Goal: Task Accomplishment & Management: Use online tool/utility

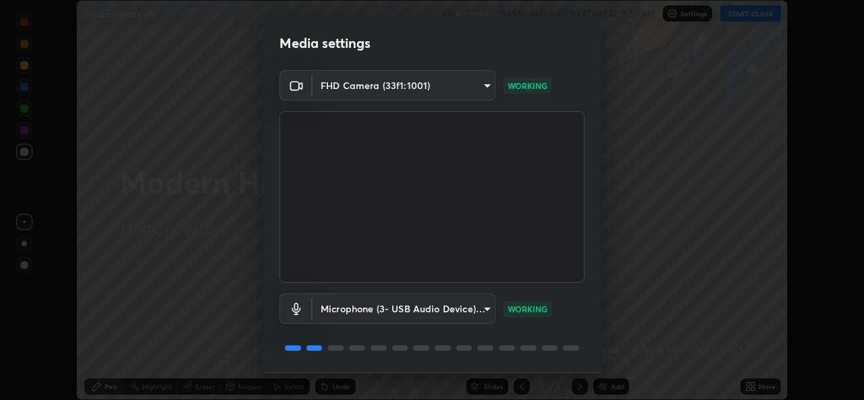
scroll to position [42, 0]
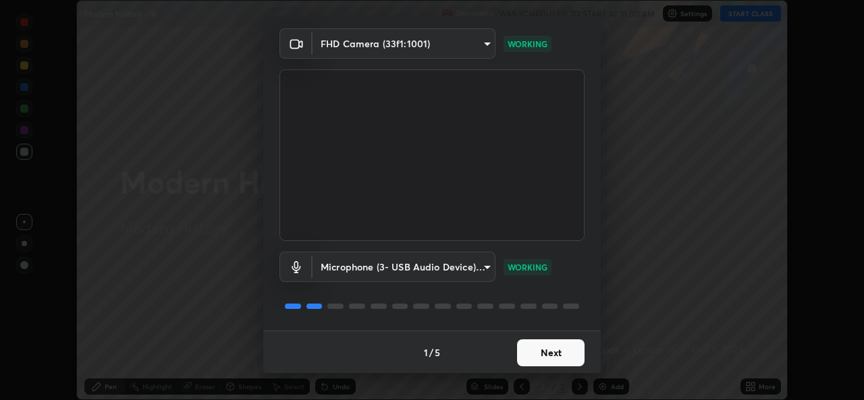
click at [543, 348] on button "Next" at bounding box center [551, 353] width 68 height 27
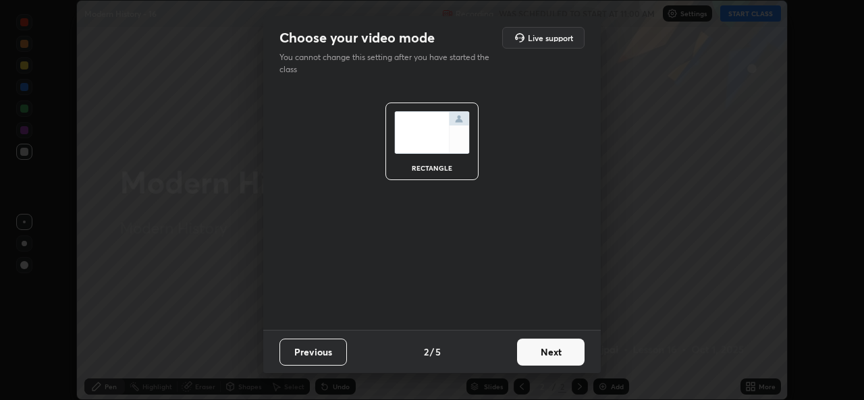
click at [543, 351] on button "Next" at bounding box center [551, 352] width 68 height 27
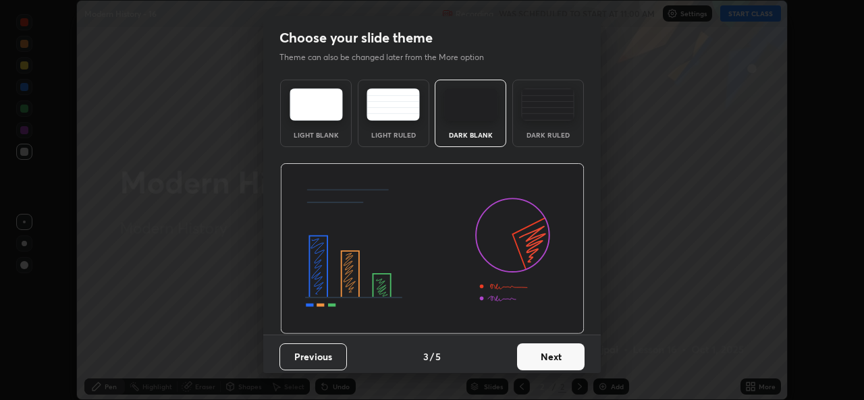
click at [543, 352] on button "Next" at bounding box center [551, 357] width 68 height 27
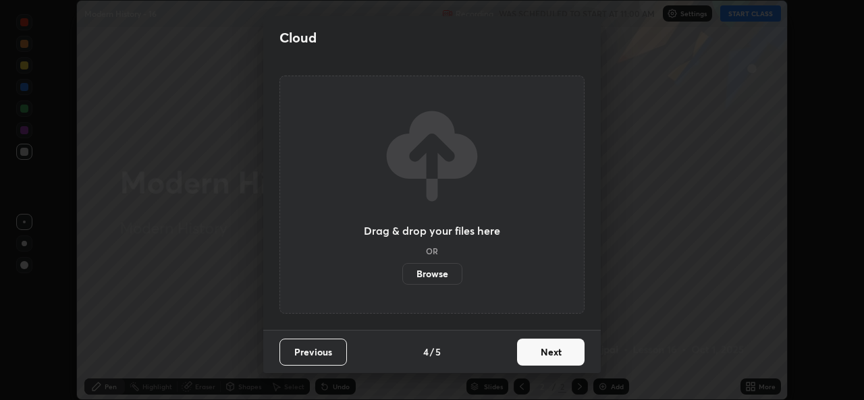
click at [539, 352] on button "Next" at bounding box center [551, 352] width 68 height 27
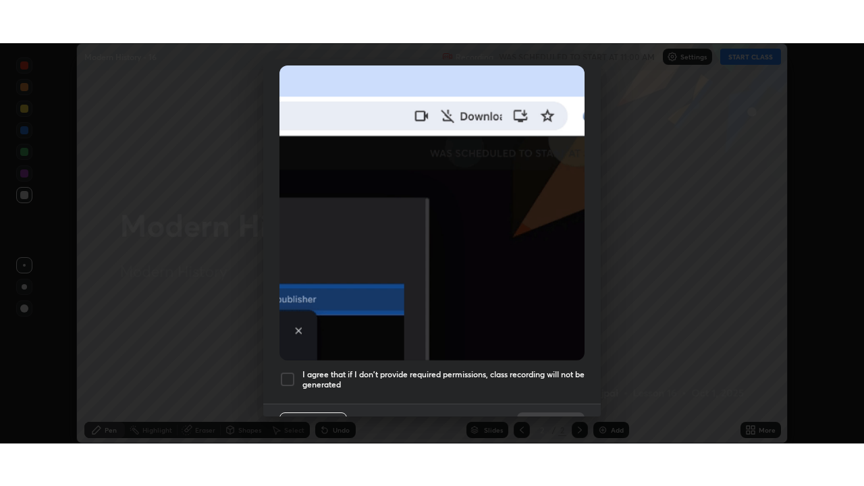
scroll to position [317, 0]
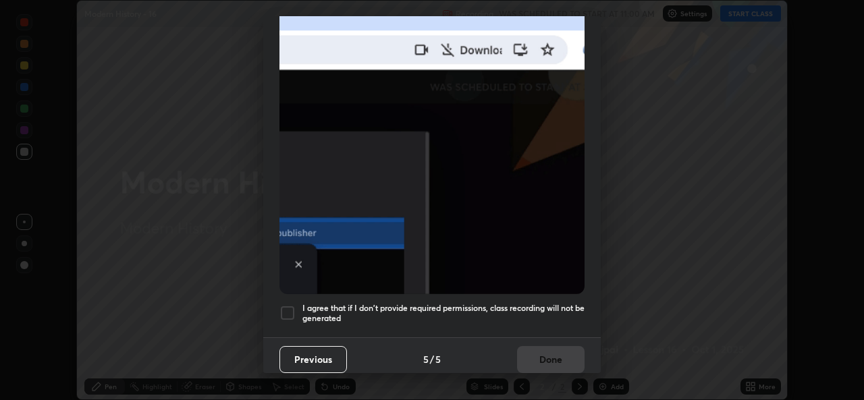
click at [284, 305] on div at bounding box center [288, 313] width 16 height 16
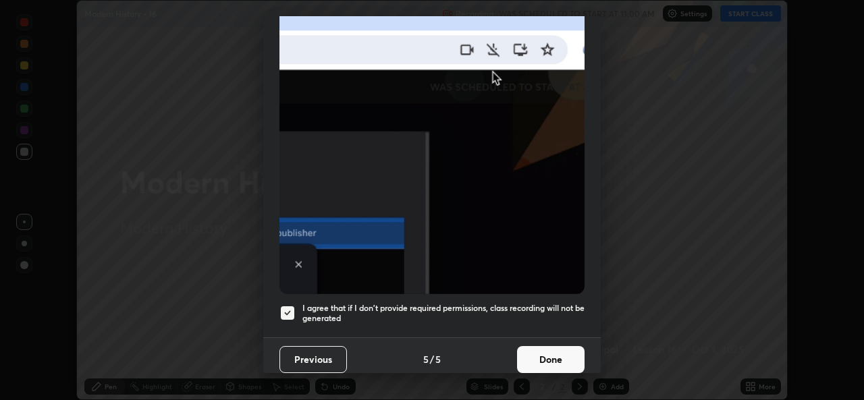
click at [546, 346] on button "Done" at bounding box center [551, 359] width 68 height 27
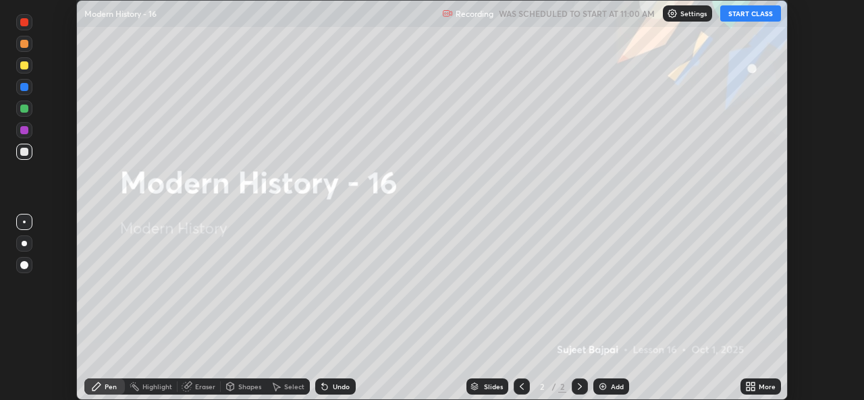
click at [748, 384] on icon at bounding box center [748, 384] width 3 height 3
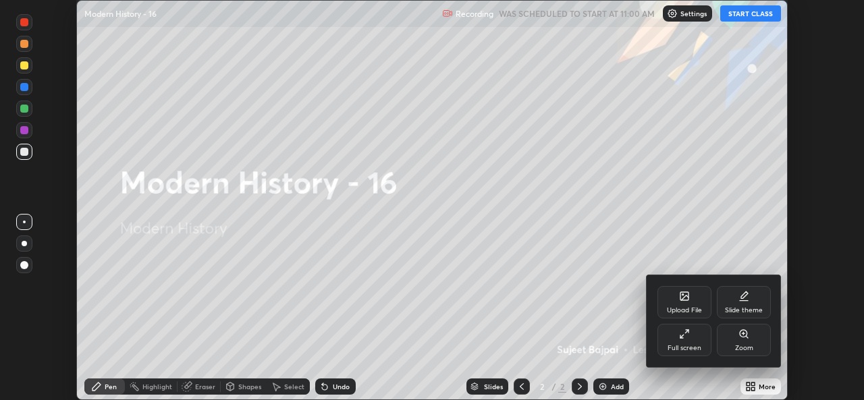
click at [693, 340] on div "Full screen" at bounding box center [685, 340] width 54 height 32
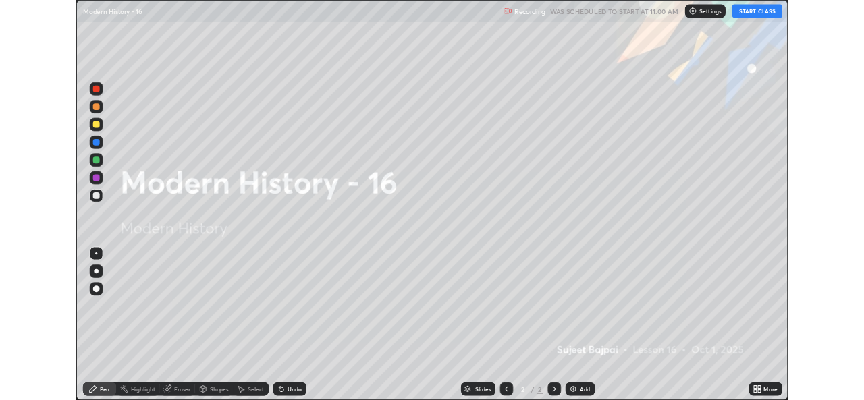
scroll to position [486, 864]
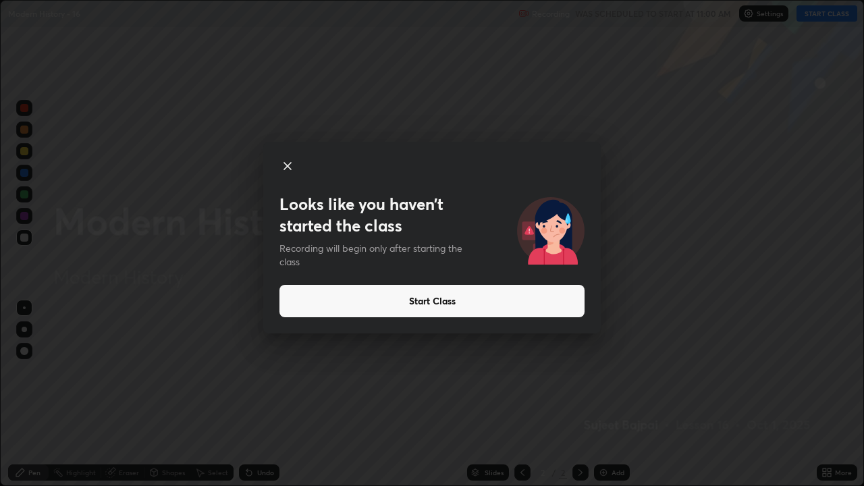
click at [288, 168] on icon at bounding box center [288, 166] width 16 height 16
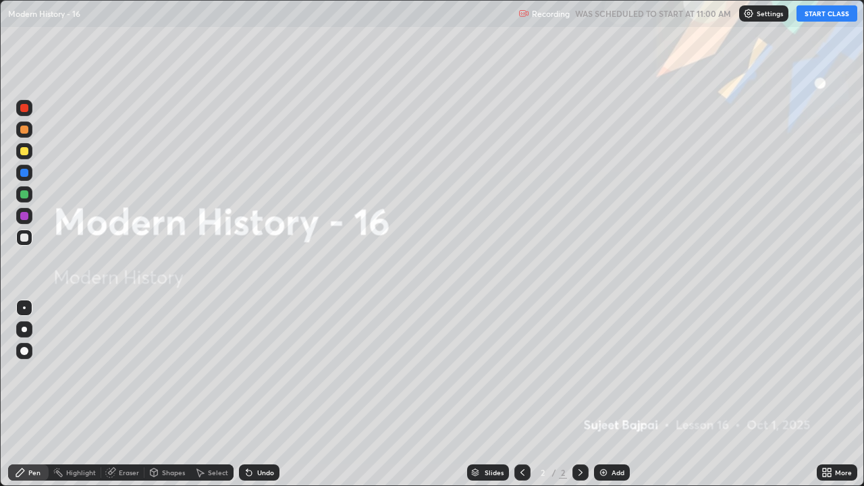
click at [824, 400] on icon at bounding box center [824, 474] width 3 height 3
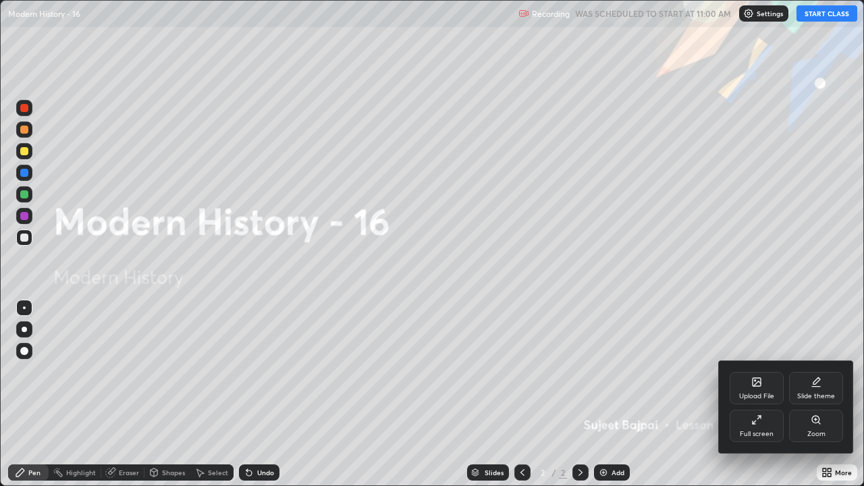
click at [766, 400] on div "Full screen" at bounding box center [757, 426] width 54 height 32
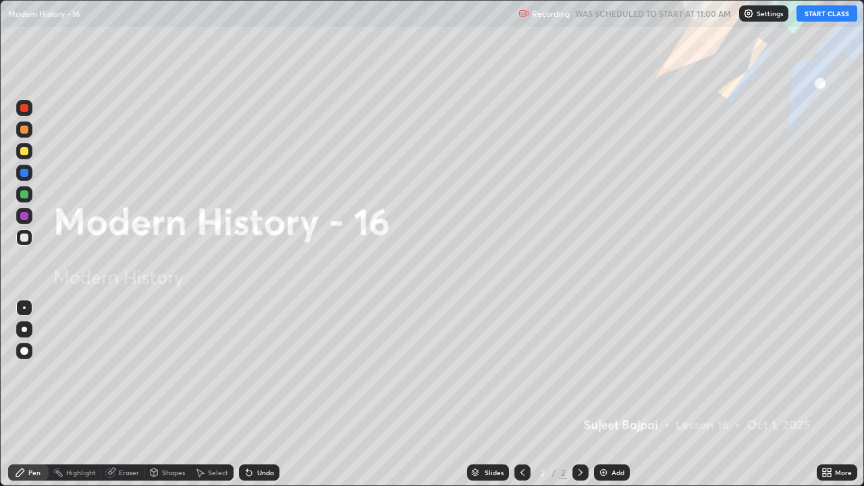
scroll to position [67117, 66654]
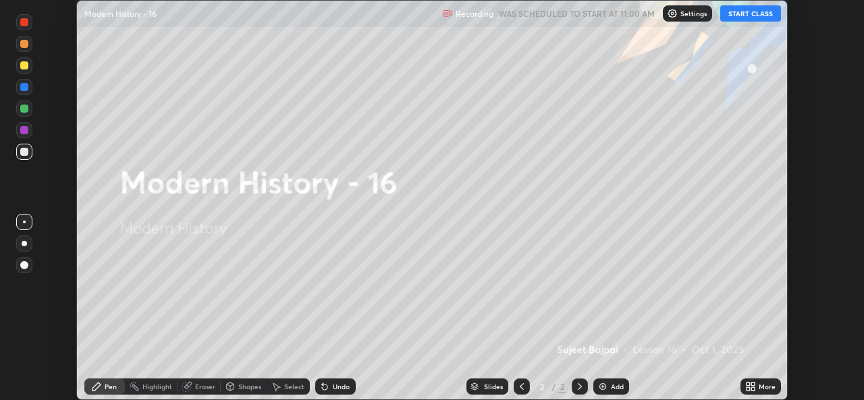
click at [754, 384] on icon at bounding box center [752, 384] width 3 height 3
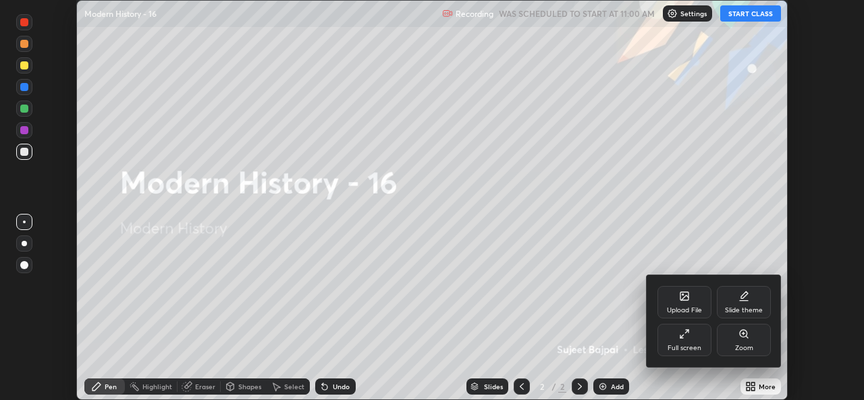
click at [688, 305] on div "Upload File" at bounding box center [685, 302] width 54 height 32
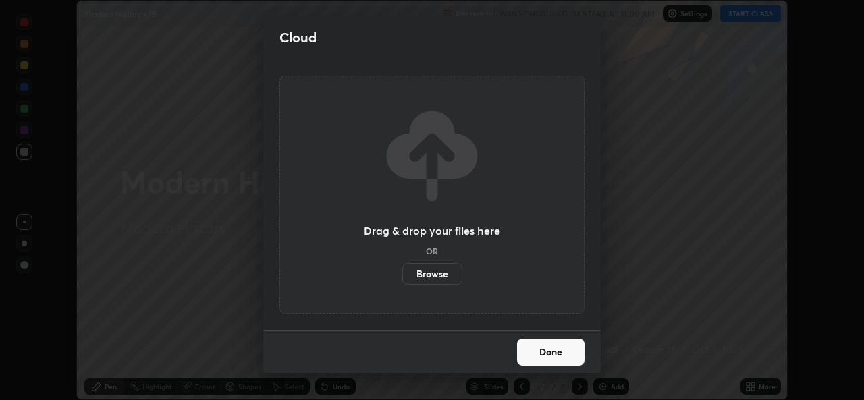
click at [438, 276] on label "Browse" at bounding box center [432, 274] width 60 height 22
click at [402, 276] on input "Browse" at bounding box center [402, 274] width 0 height 22
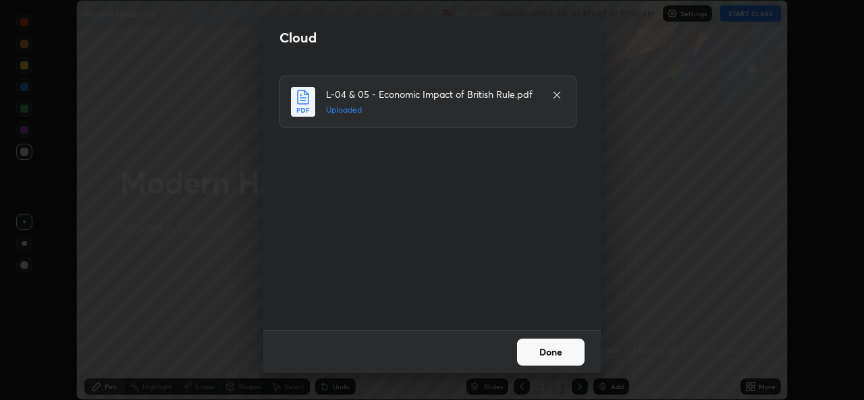
click at [553, 352] on button "Done" at bounding box center [551, 352] width 68 height 27
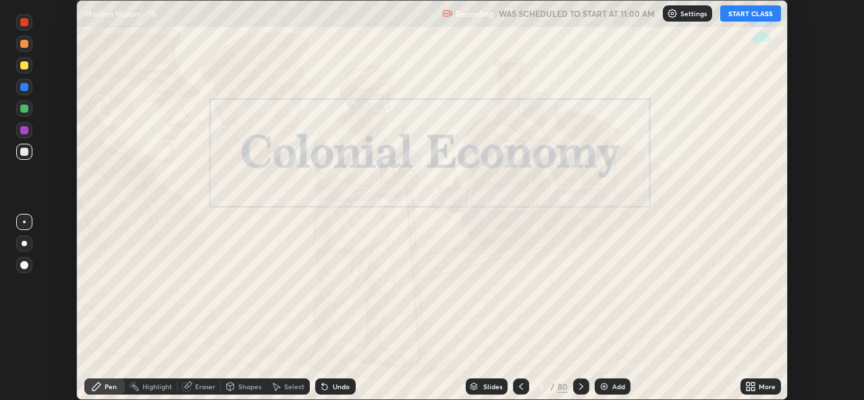
click at [520, 387] on icon at bounding box center [521, 386] width 11 height 11
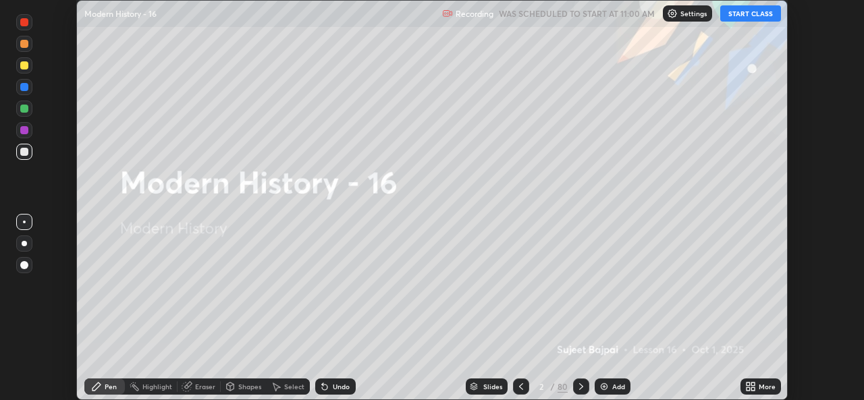
click at [762, 385] on div "More" at bounding box center [767, 387] width 17 height 7
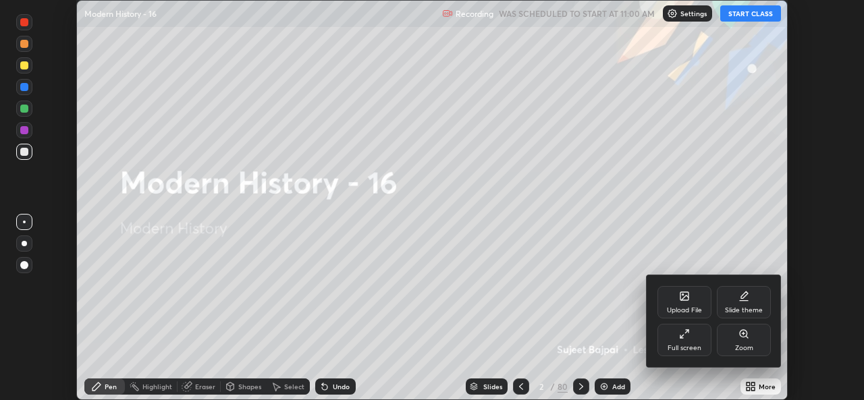
click at [693, 344] on div "Full screen" at bounding box center [685, 340] width 54 height 32
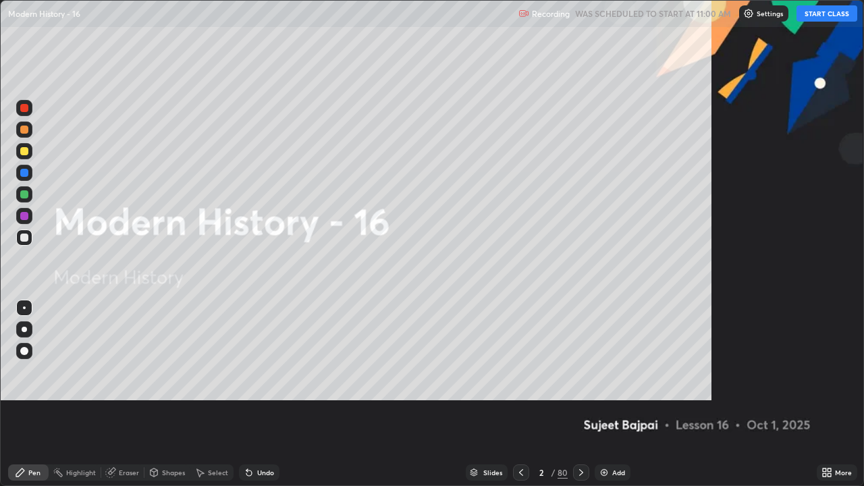
scroll to position [486, 864]
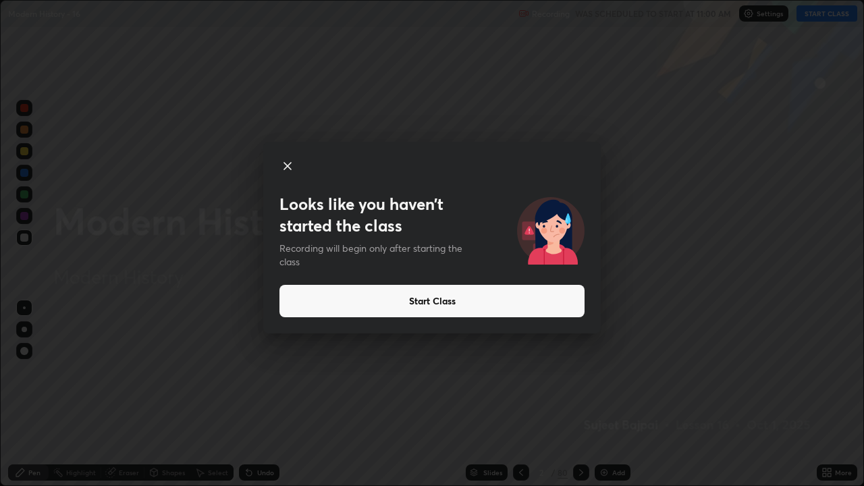
click at [459, 307] on button "Start Class" at bounding box center [432, 301] width 305 height 32
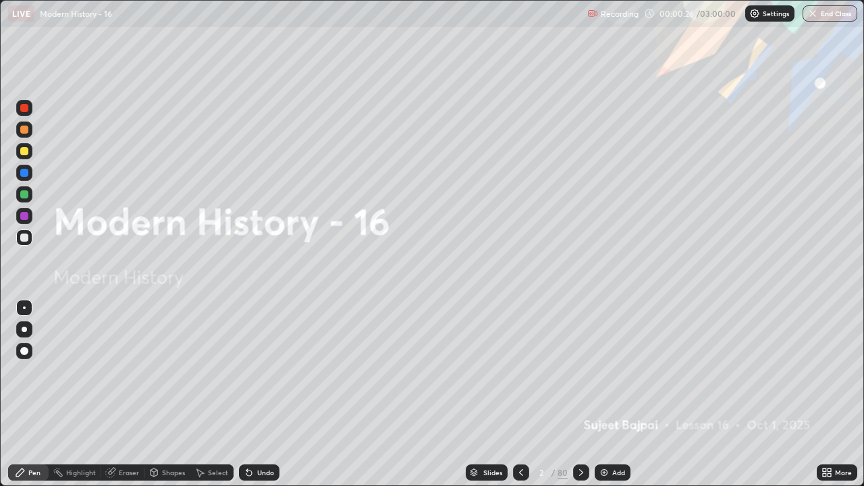
click at [486, 400] on div "Slides" at bounding box center [487, 473] width 42 height 16
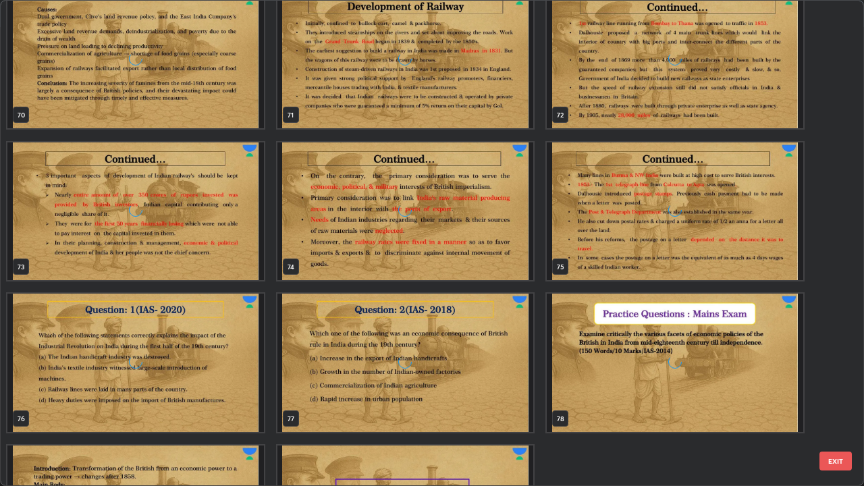
scroll to position [3612, 0]
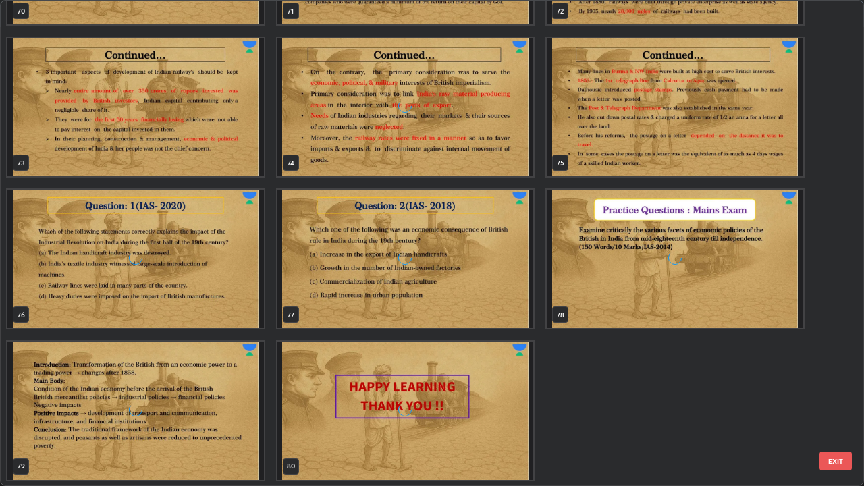
click at [688, 266] on img "grid" at bounding box center [675, 259] width 257 height 138
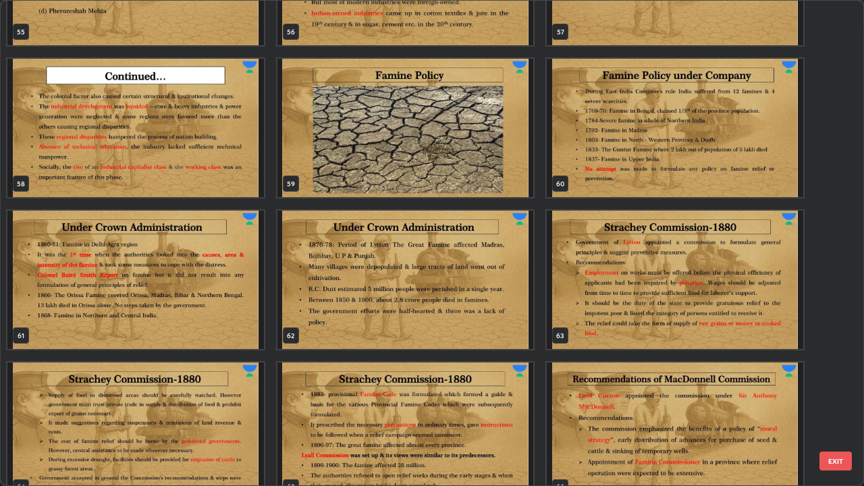
scroll to position [2795, 0]
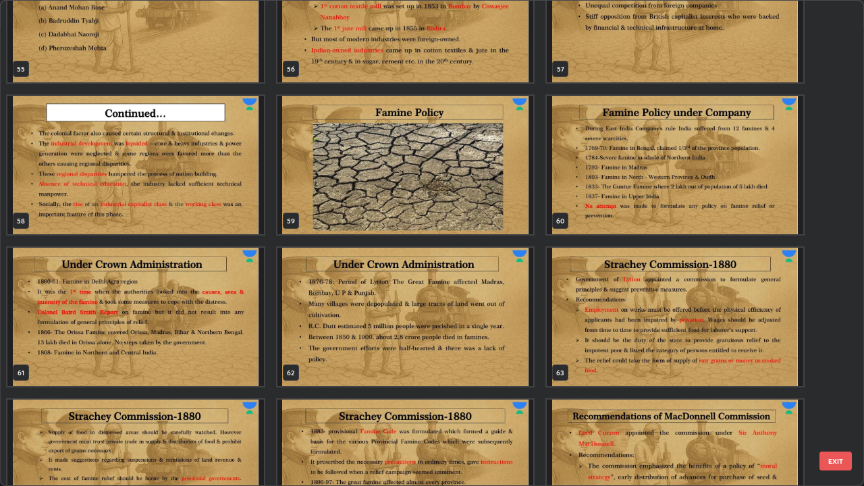
click at [471, 184] on img "grid" at bounding box center [405, 165] width 257 height 138
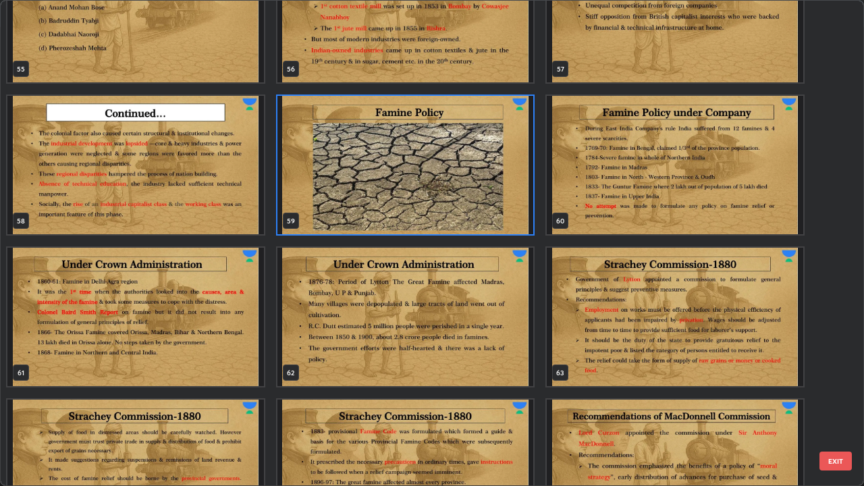
click at [473, 184] on img "grid" at bounding box center [405, 165] width 257 height 138
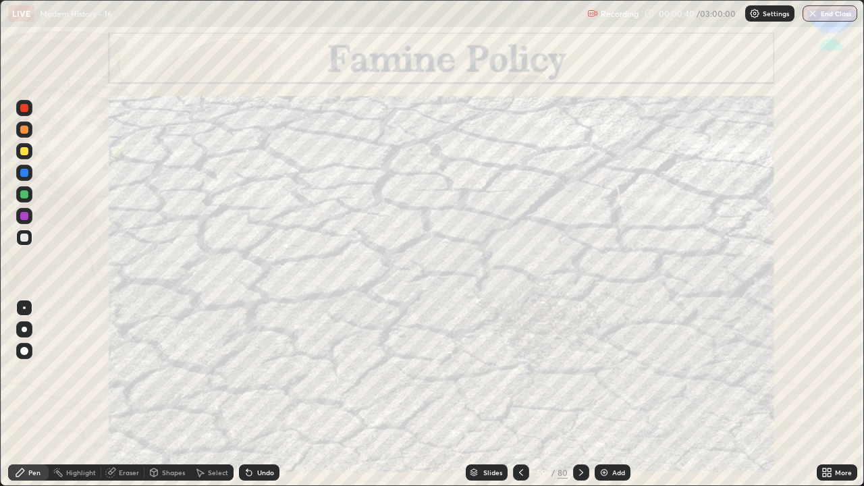
click at [602, 400] on img at bounding box center [604, 472] width 11 height 11
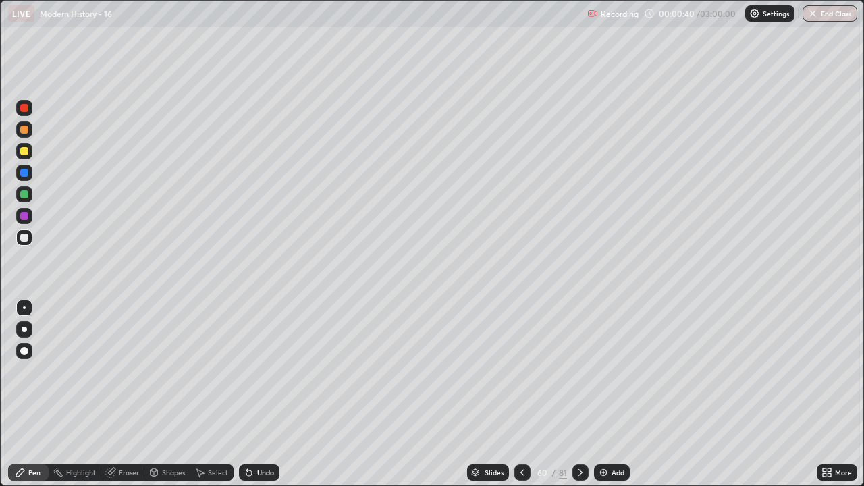
click at [607, 400] on img at bounding box center [603, 472] width 11 height 11
click at [608, 400] on div "Add" at bounding box center [612, 473] width 36 height 16
click at [609, 400] on div "Add" at bounding box center [613, 473] width 36 height 16
click at [610, 400] on div "Add" at bounding box center [613, 473] width 36 height 16
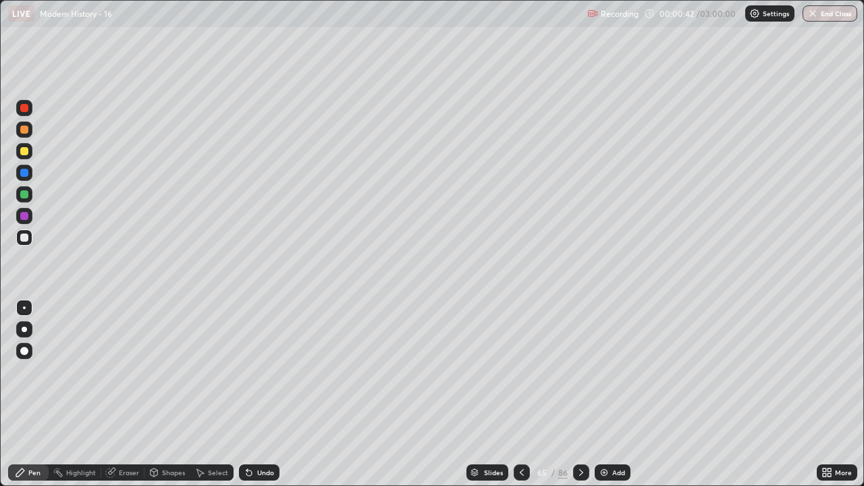
click at [520, 400] on icon at bounding box center [522, 472] width 4 height 7
click at [523, 400] on icon at bounding box center [522, 472] width 11 height 11
click at [521, 400] on icon at bounding box center [522, 472] width 11 height 11
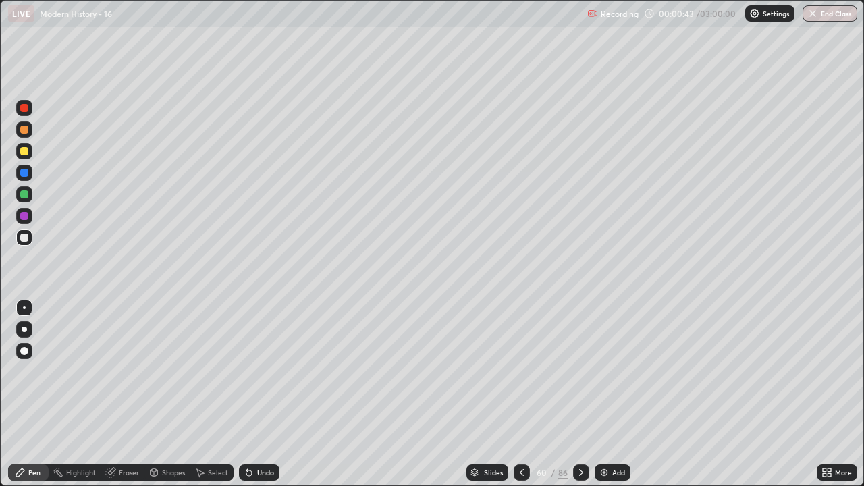
click at [519, 400] on icon at bounding box center [522, 472] width 11 height 11
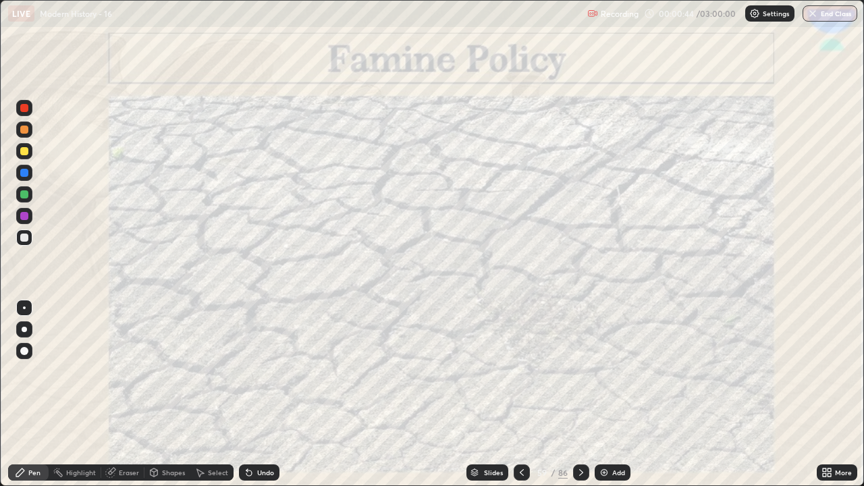
click at [579, 400] on icon at bounding box center [581, 472] width 11 height 11
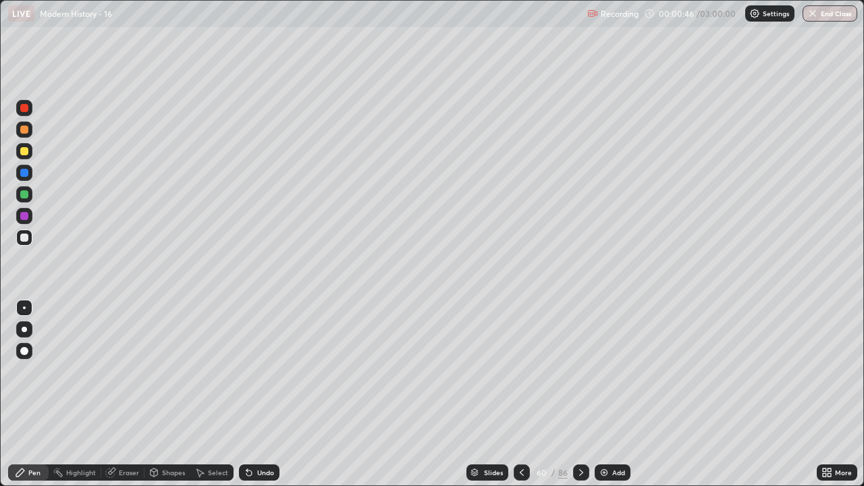
click at [518, 400] on icon at bounding box center [522, 472] width 11 height 11
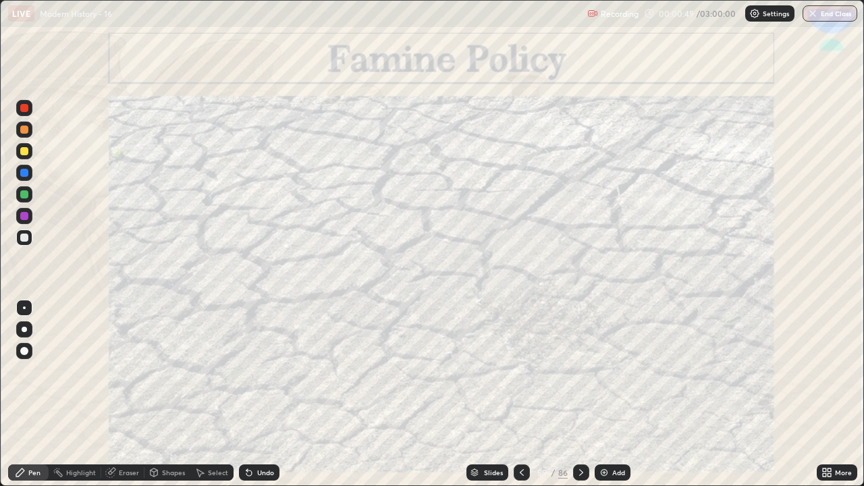
click at [579, 400] on icon at bounding box center [581, 472] width 4 height 7
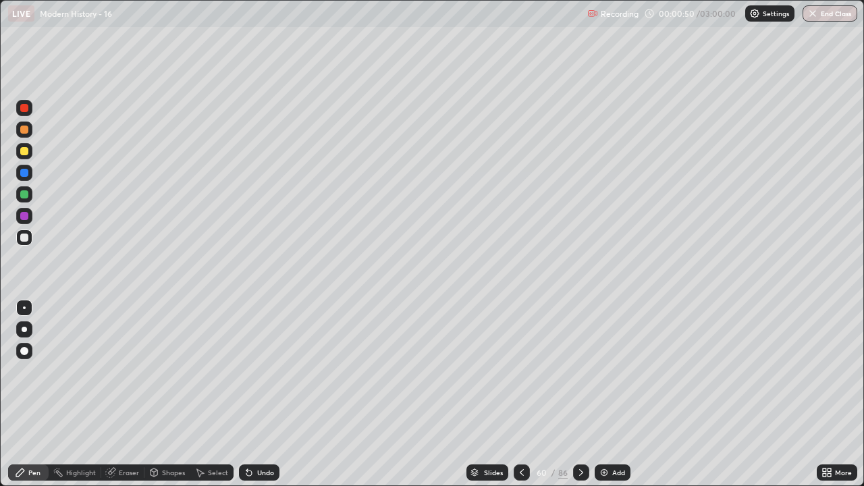
click at [27, 154] on div at bounding box center [24, 151] width 8 height 8
click at [28, 238] on div at bounding box center [24, 238] width 8 height 8
click at [261, 400] on div "Undo" at bounding box center [259, 473] width 41 height 16
click at [578, 400] on icon at bounding box center [581, 472] width 11 height 11
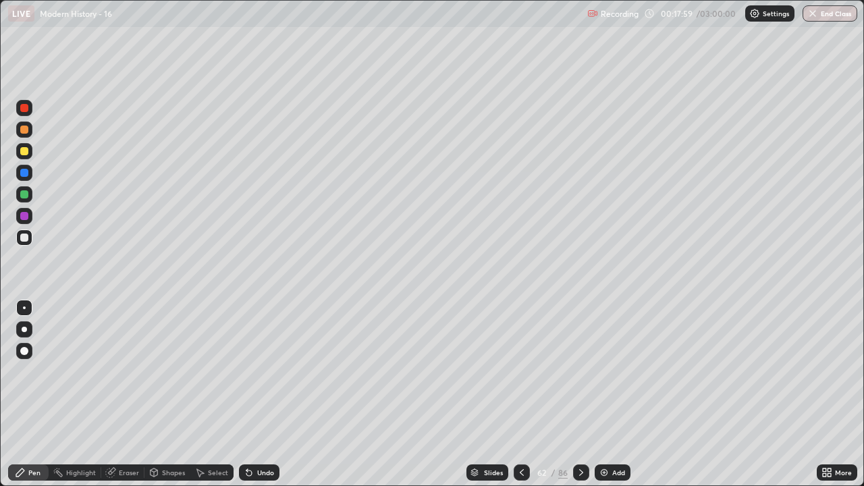
click at [257, 400] on div "Undo" at bounding box center [259, 473] width 41 height 16
click at [577, 400] on icon at bounding box center [581, 472] width 11 height 11
click at [253, 400] on div "Undo" at bounding box center [259, 473] width 41 height 16
click at [27, 154] on div at bounding box center [24, 151] width 8 height 8
click at [576, 400] on icon at bounding box center [581, 472] width 11 height 11
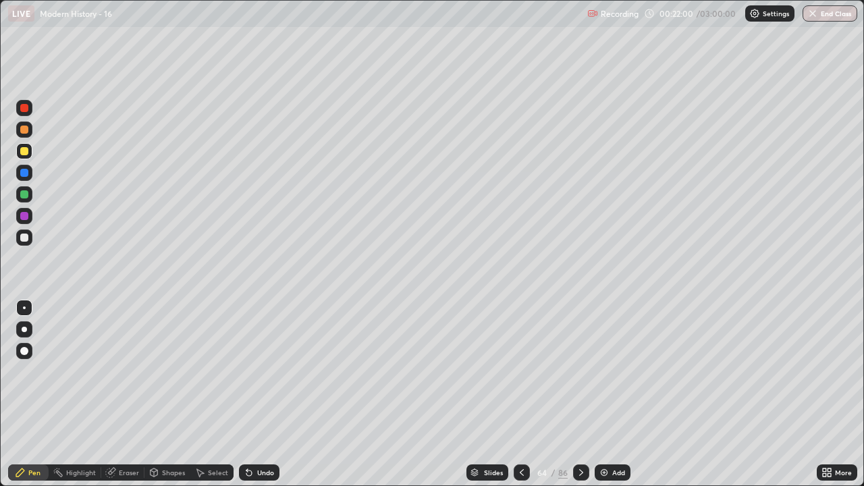
click at [28, 238] on div at bounding box center [24, 238] width 8 height 8
click at [246, 400] on icon at bounding box center [246, 469] width 1 height 1
click at [521, 400] on icon at bounding box center [522, 472] width 11 height 11
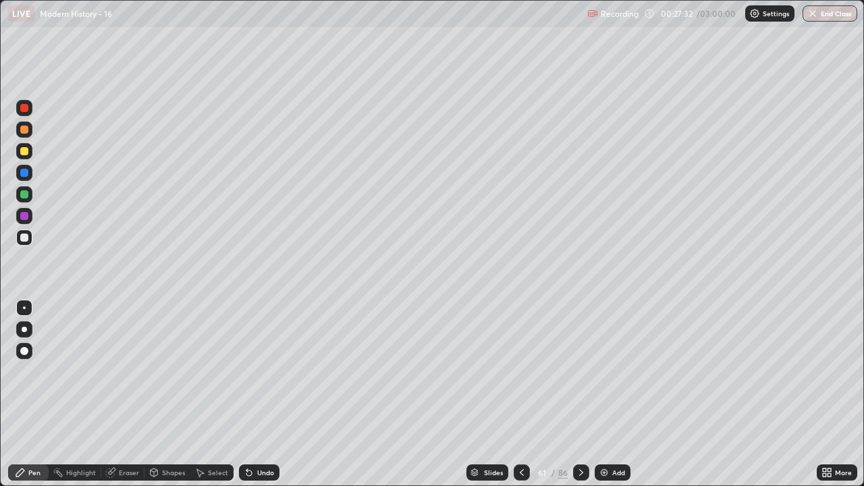
click at [521, 400] on icon at bounding box center [522, 472] width 11 height 11
click at [523, 400] on icon at bounding box center [522, 472] width 11 height 11
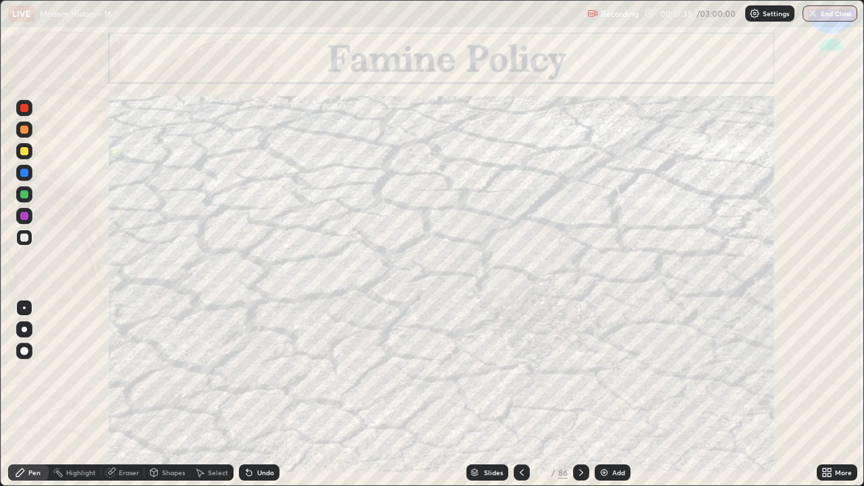
click at [580, 400] on div at bounding box center [581, 473] width 16 height 16
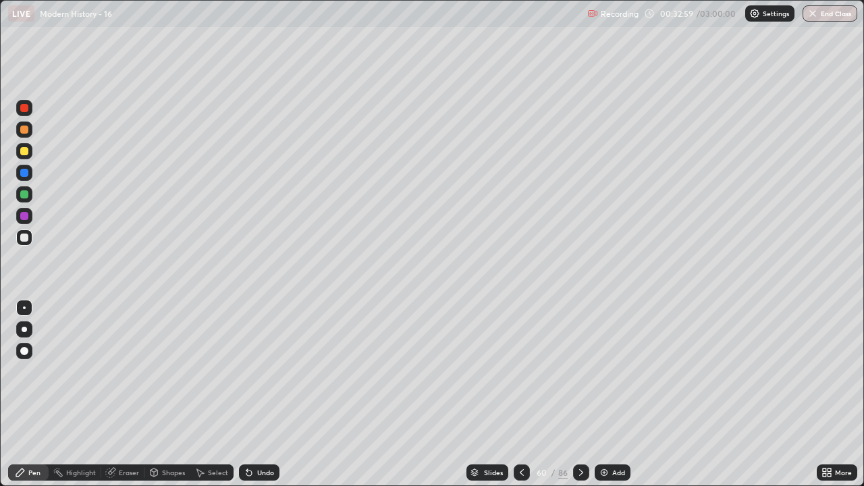
click at [518, 400] on icon at bounding box center [522, 472] width 11 height 11
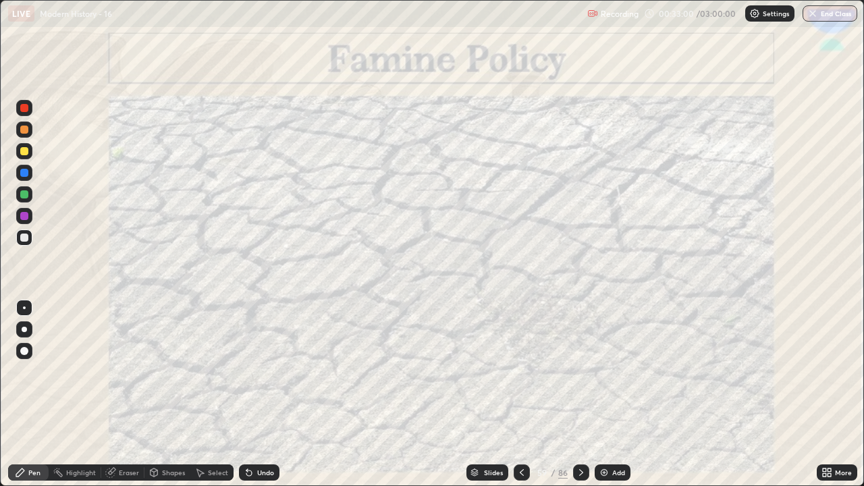
click at [580, 400] on icon at bounding box center [581, 472] width 11 height 11
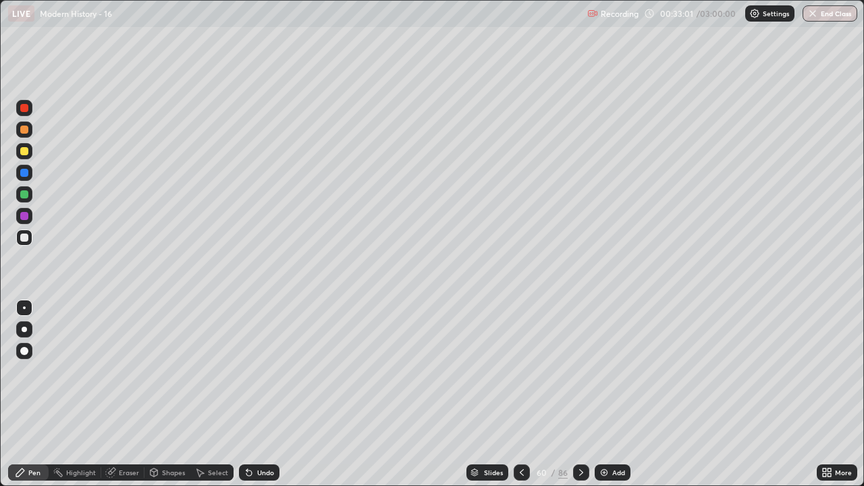
click at [578, 400] on icon at bounding box center [581, 472] width 11 height 11
click at [580, 400] on icon at bounding box center [581, 472] width 11 height 11
click at [581, 400] on icon at bounding box center [581, 472] width 11 height 11
click at [24, 153] on div at bounding box center [24, 151] width 8 height 8
click at [578, 400] on icon at bounding box center [581, 472] width 11 height 11
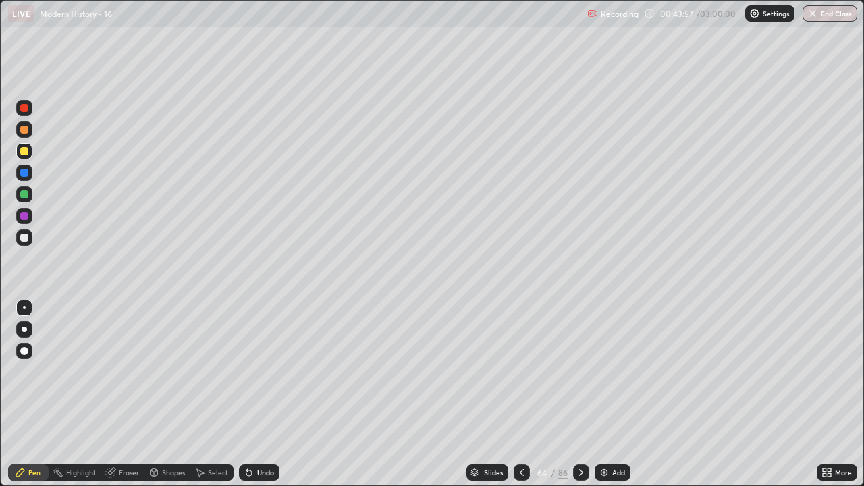
click at [579, 400] on icon at bounding box center [581, 472] width 11 height 11
click at [30, 240] on div at bounding box center [24, 238] width 16 height 16
click at [248, 400] on icon at bounding box center [248, 473] width 5 height 5
click at [247, 400] on icon at bounding box center [248, 473] width 5 height 5
click at [253, 400] on div "Undo" at bounding box center [259, 473] width 41 height 16
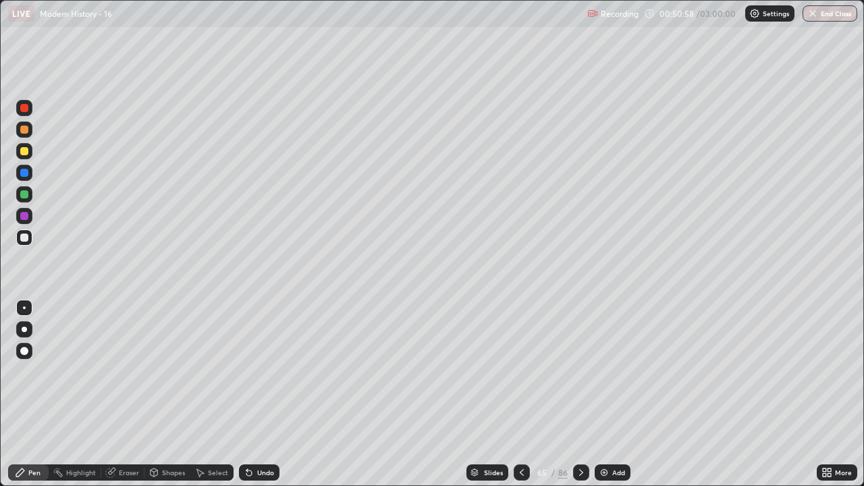
click at [246, 400] on icon at bounding box center [246, 469] width 1 height 1
click at [251, 400] on div "Undo" at bounding box center [259, 473] width 41 height 16
click at [251, 400] on icon at bounding box center [249, 472] width 11 height 11
click at [246, 400] on icon at bounding box center [246, 469] width 1 height 1
click at [253, 400] on div "Undo" at bounding box center [259, 473] width 41 height 16
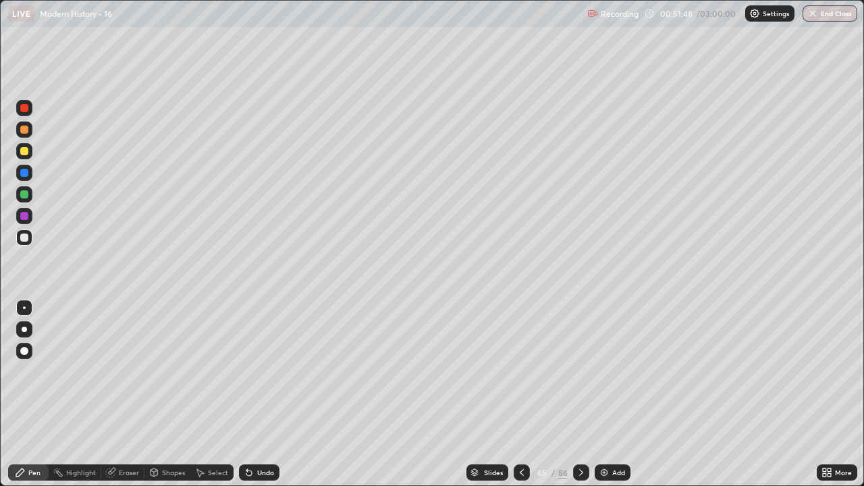
click at [255, 400] on div "Undo" at bounding box center [259, 473] width 41 height 16
click at [270, 400] on div "Undo" at bounding box center [265, 472] width 17 height 7
click at [579, 400] on icon at bounding box center [581, 472] width 11 height 11
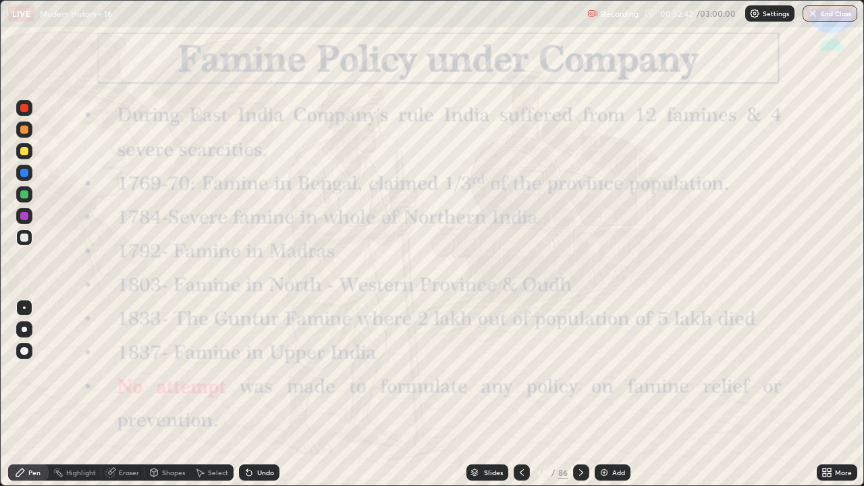
click at [521, 400] on icon at bounding box center [522, 472] width 11 height 11
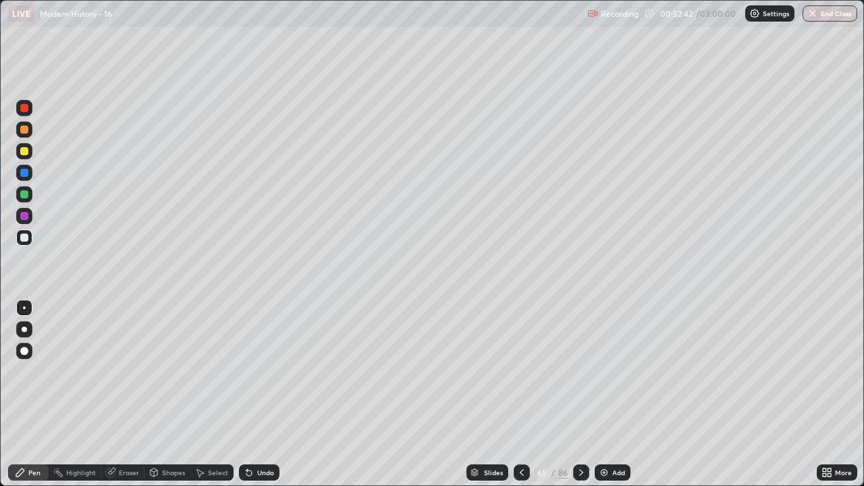
click at [612, 400] on div "Add" at bounding box center [618, 472] width 13 height 7
click at [606, 400] on img at bounding box center [603, 472] width 11 height 11
click at [604, 400] on img at bounding box center [604, 472] width 11 height 11
click at [520, 400] on icon at bounding box center [522, 472] width 4 height 7
click at [520, 400] on icon at bounding box center [522, 472] width 11 height 11
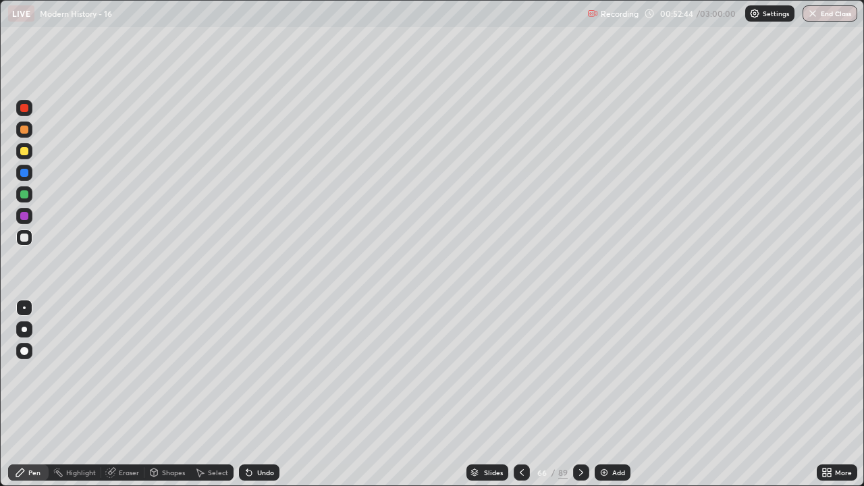
click at [520, 400] on icon at bounding box center [522, 472] width 11 height 11
click at [581, 400] on icon at bounding box center [581, 472] width 4 height 7
click at [261, 400] on div "Undo" at bounding box center [259, 473] width 41 height 16
click at [267, 400] on div "Undo" at bounding box center [259, 473] width 41 height 16
click at [578, 400] on icon at bounding box center [581, 472] width 11 height 11
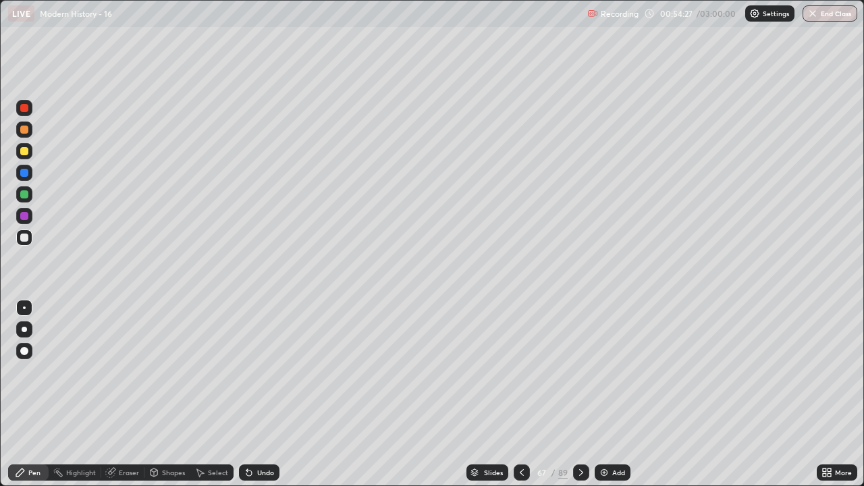
click at [582, 400] on icon at bounding box center [581, 472] width 11 height 11
click at [581, 400] on icon at bounding box center [581, 472] width 11 height 11
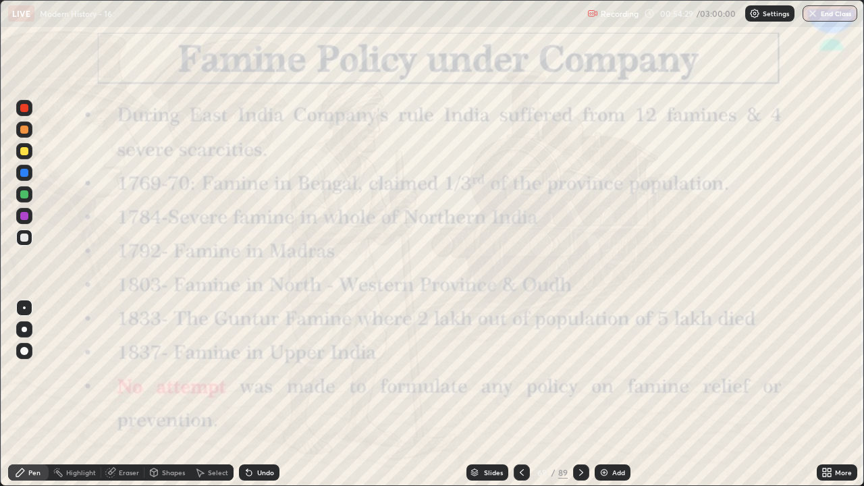
click at [493, 400] on div "Slides" at bounding box center [493, 472] width 19 height 7
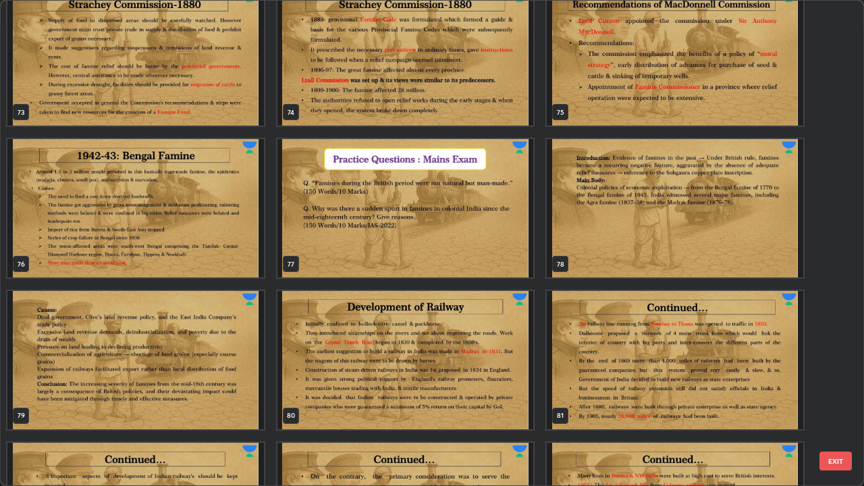
scroll to position [3664, 0]
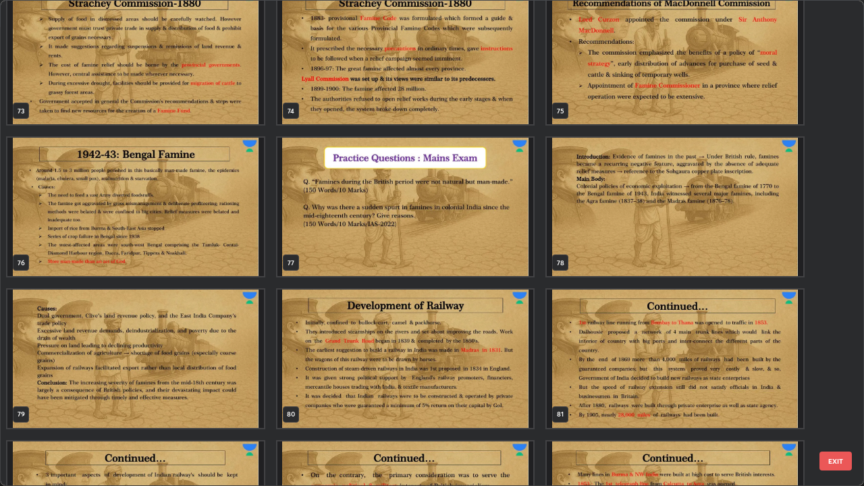
click at [478, 226] on img "grid" at bounding box center [405, 207] width 257 height 138
click at [475, 228] on img "grid" at bounding box center [405, 207] width 257 height 138
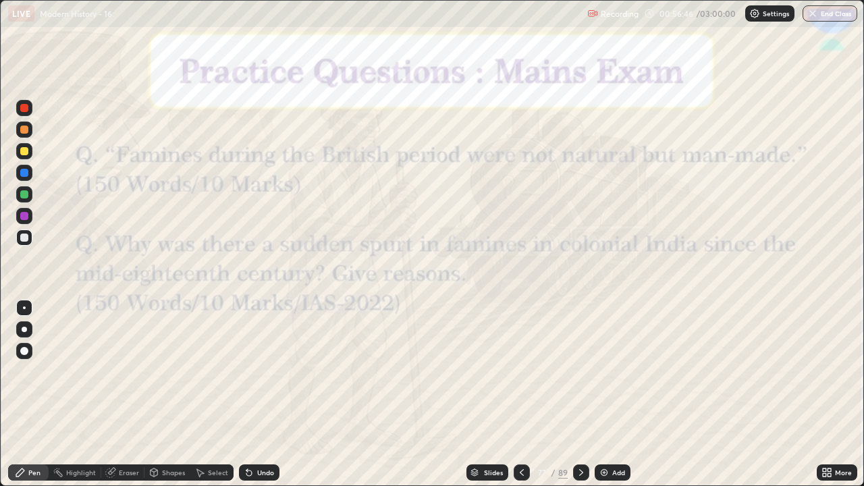
click at [575, 400] on div at bounding box center [581, 473] width 16 height 16
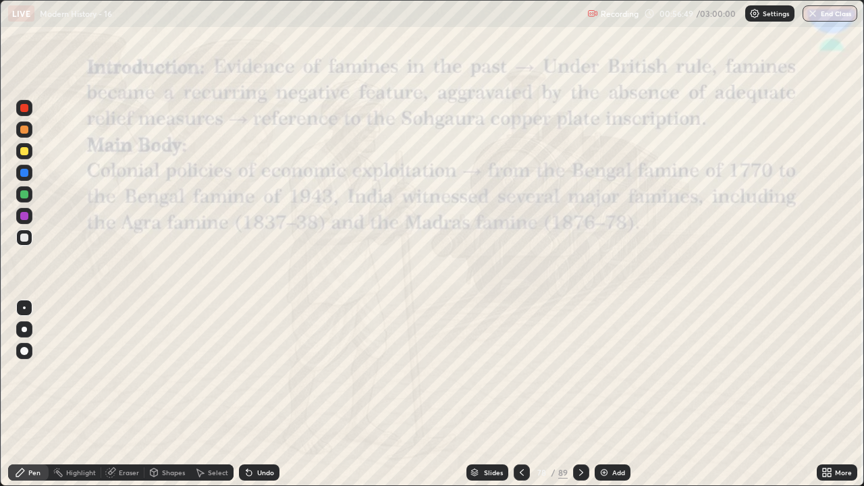
click at [581, 400] on div at bounding box center [581, 473] width 16 height 16
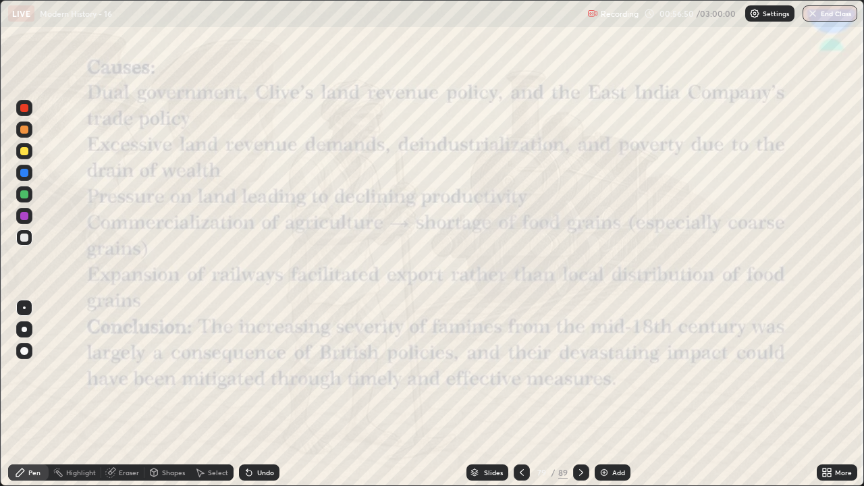
click at [486, 400] on div "Slides" at bounding box center [493, 472] width 19 height 7
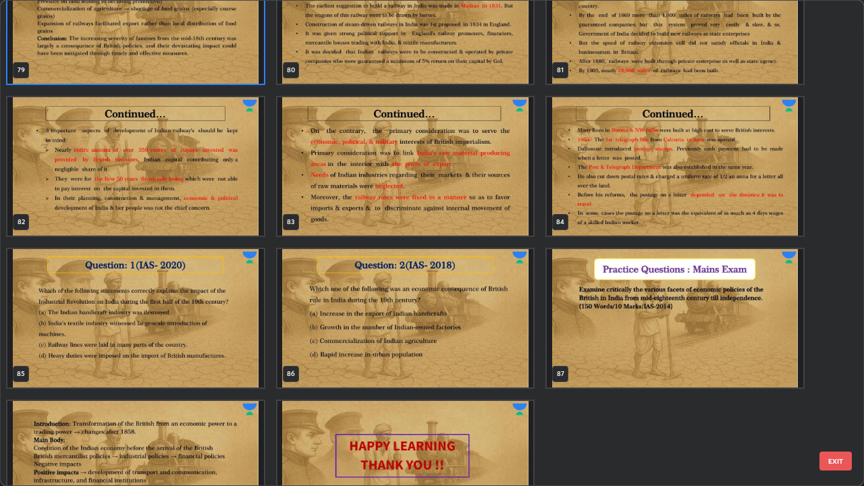
scroll to position [4038, 0]
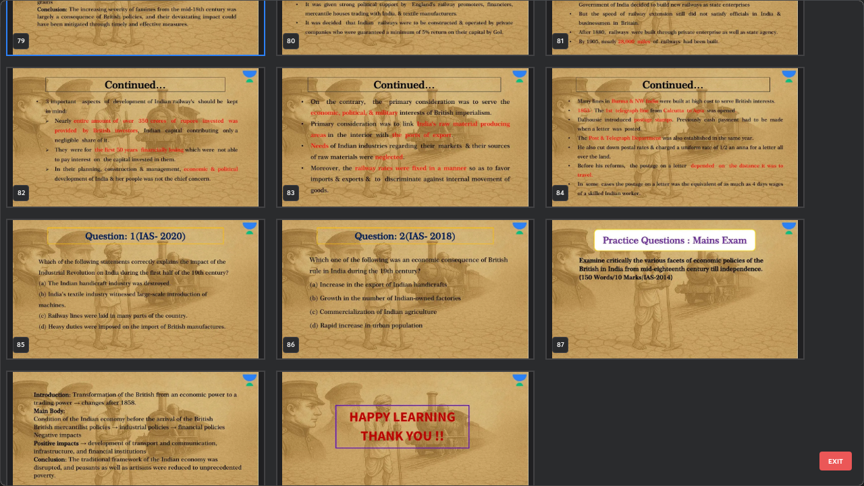
click at [654, 292] on img "grid" at bounding box center [675, 289] width 257 height 138
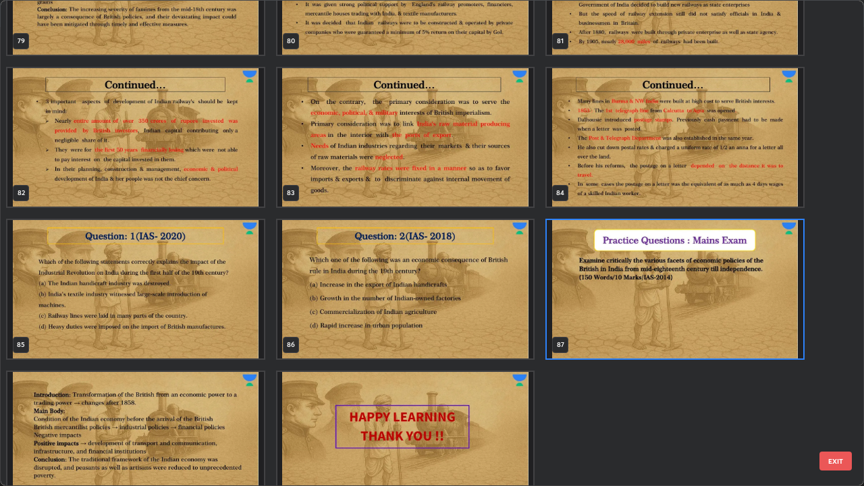
click at [132, 305] on img "grid" at bounding box center [135, 289] width 257 height 138
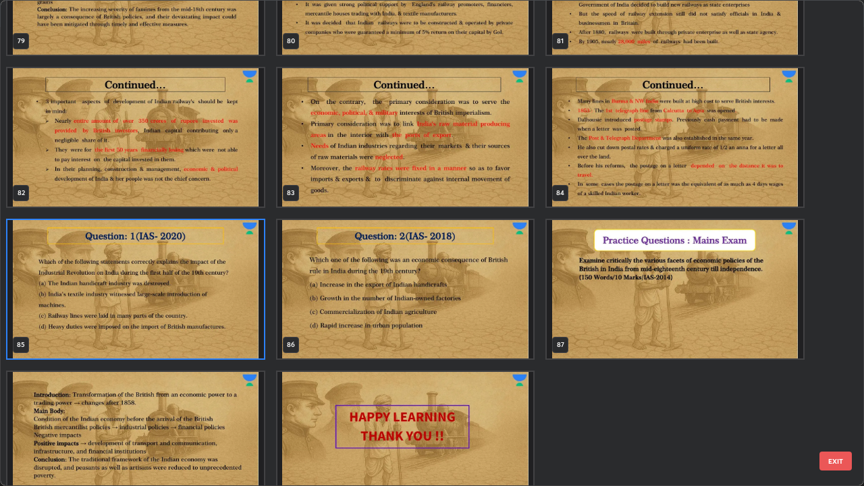
click at [134, 304] on img "grid" at bounding box center [135, 289] width 257 height 138
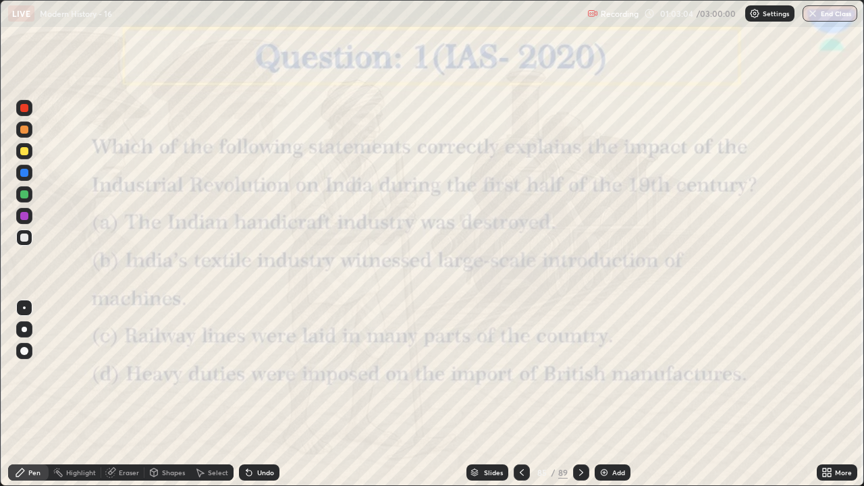
click at [580, 400] on icon at bounding box center [581, 472] width 11 height 11
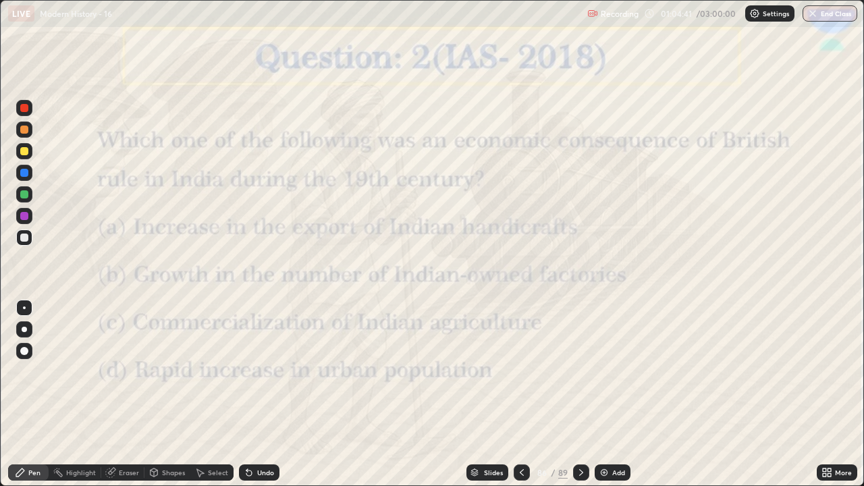
click at [581, 400] on icon at bounding box center [581, 472] width 11 height 11
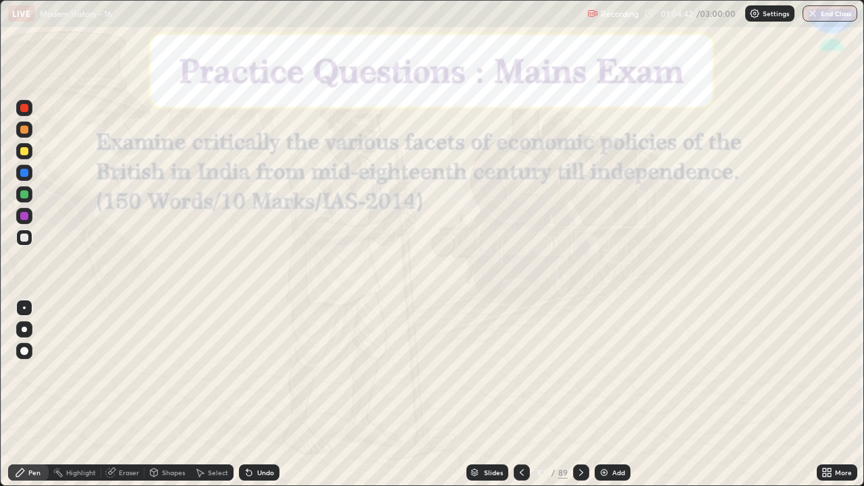
click at [520, 400] on icon at bounding box center [522, 472] width 11 height 11
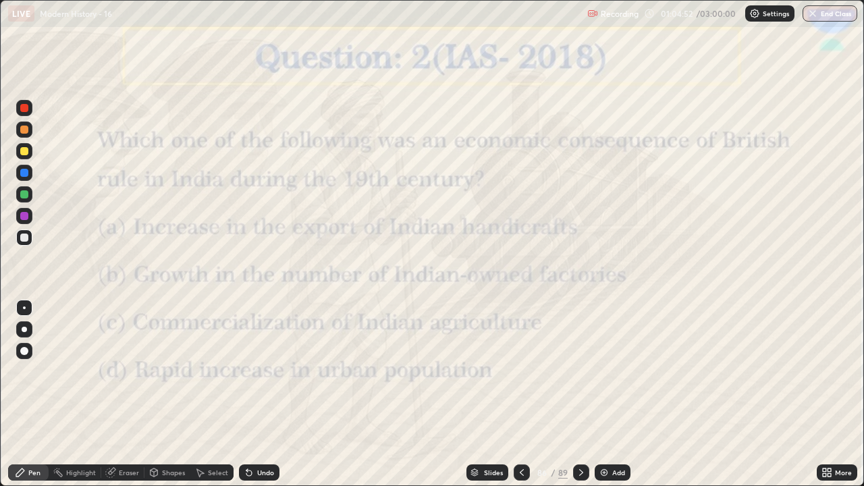
click at [582, 400] on icon at bounding box center [581, 472] width 11 height 11
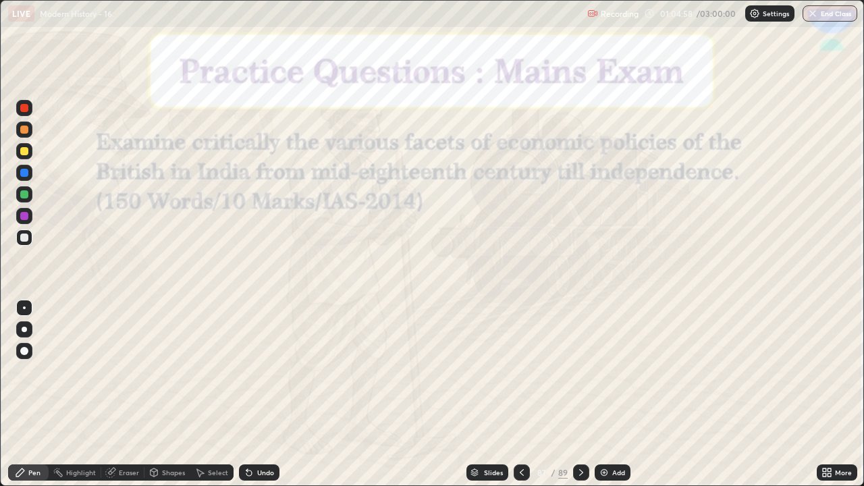
click at [580, 400] on icon at bounding box center [581, 472] width 11 height 11
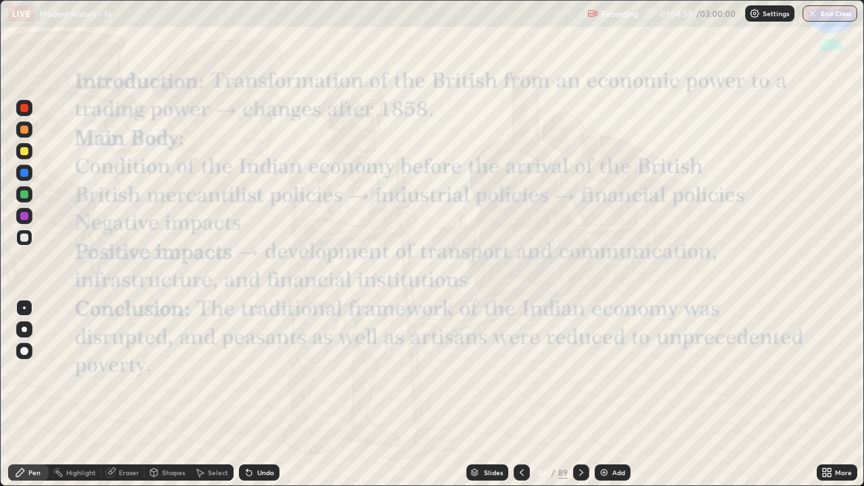
click at [580, 400] on icon at bounding box center [581, 472] width 11 height 11
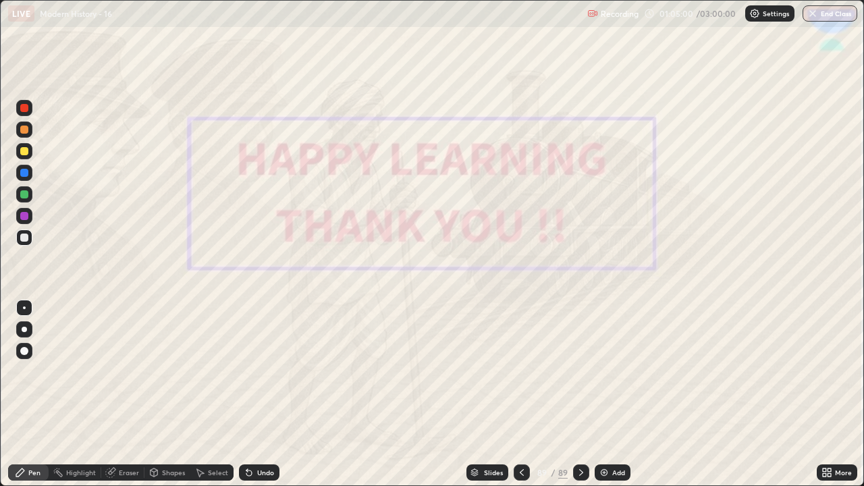
click at [522, 400] on icon at bounding box center [522, 472] width 11 height 11
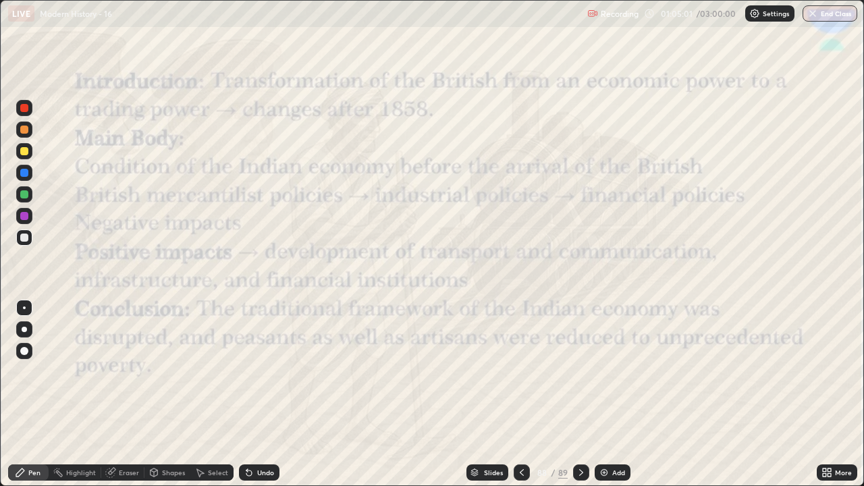
click at [521, 400] on icon at bounding box center [522, 472] width 11 height 11
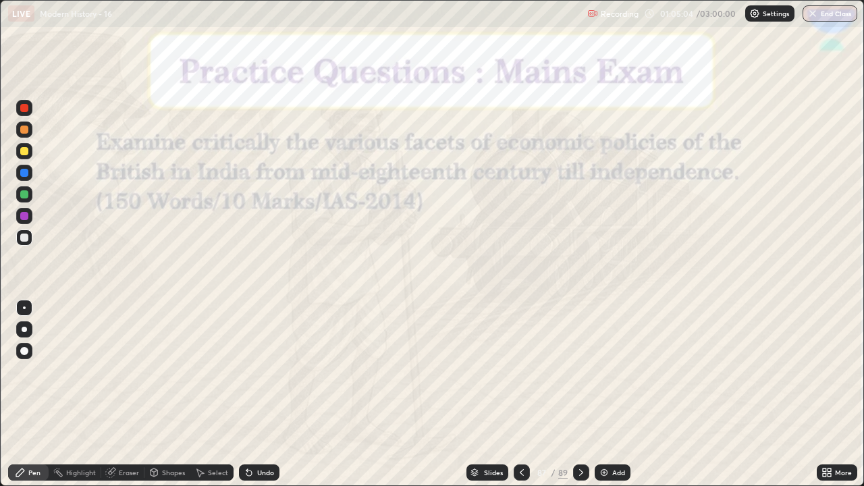
click at [487, 400] on div "Slides" at bounding box center [488, 473] width 42 height 16
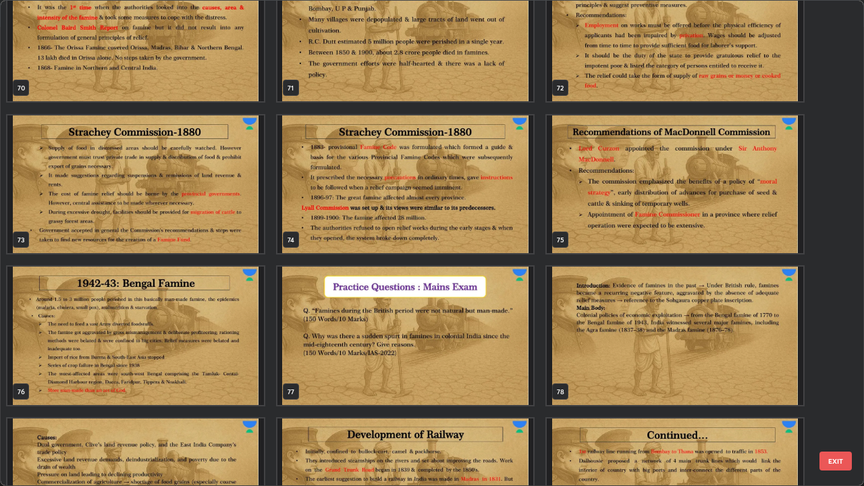
scroll to position [3535, 0]
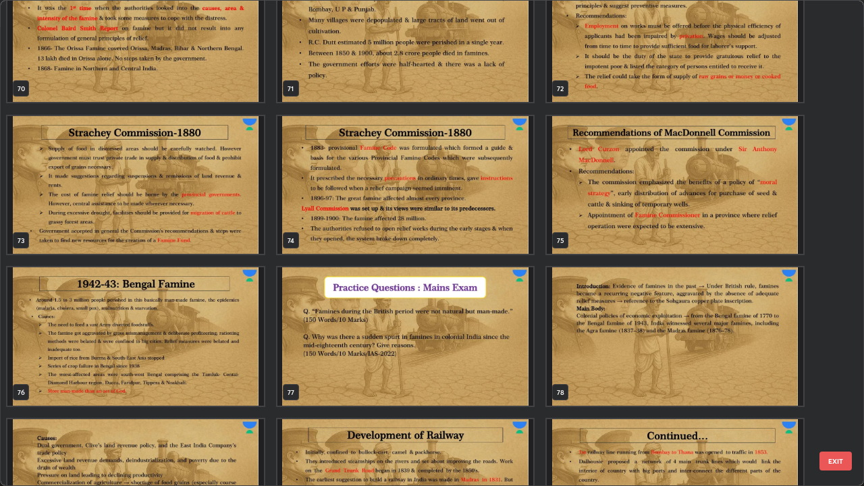
click at [500, 343] on img "grid" at bounding box center [405, 336] width 257 height 138
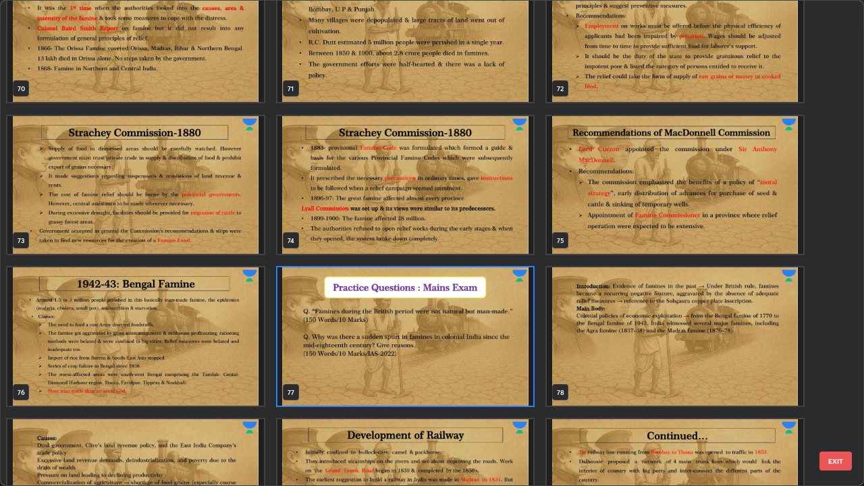
click at [502, 337] on img "grid" at bounding box center [405, 336] width 257 height 138
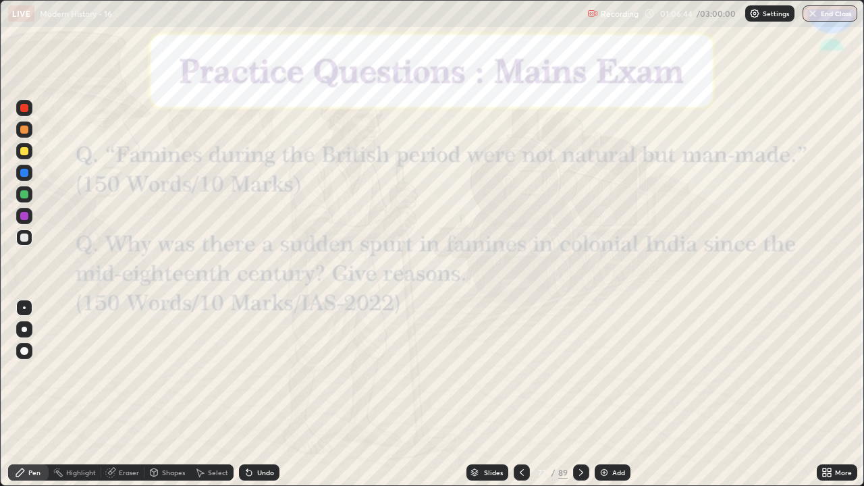
click at [484, 400] on div "Slides" at bounding box center [493, 472] width 19 height 7
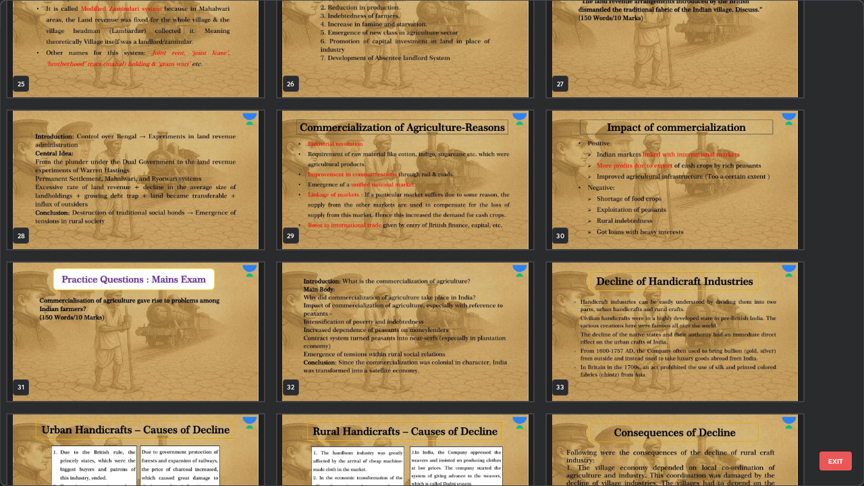
scroll to position [1261, 0]
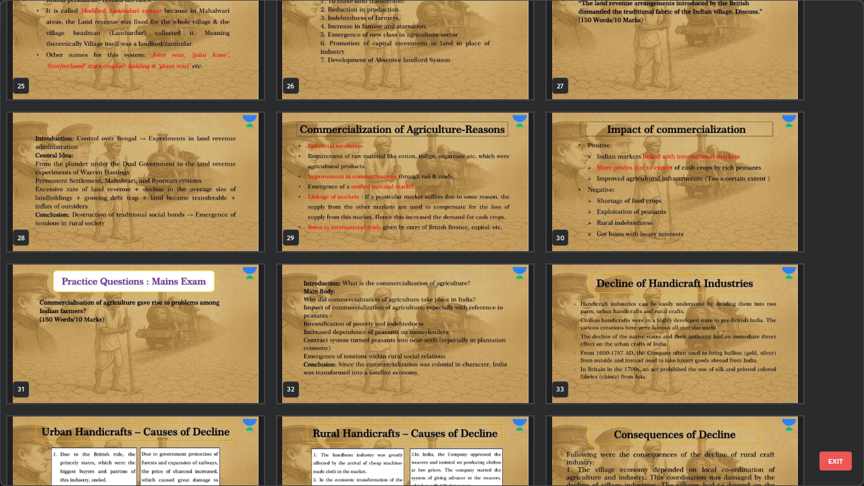
click at [227, 329] on img "grid" at bounding box center [135, 334] width 257 height 138
click at [232, 322] on img "grid" at bounding box center [135, 334] width 257 height 138
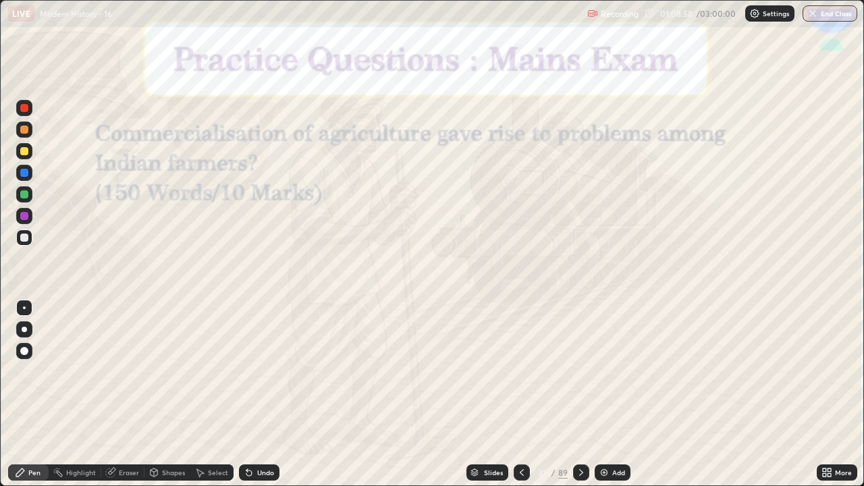
click at [576, 400] on icon at bounding box center [581, 472] width 11 height 11
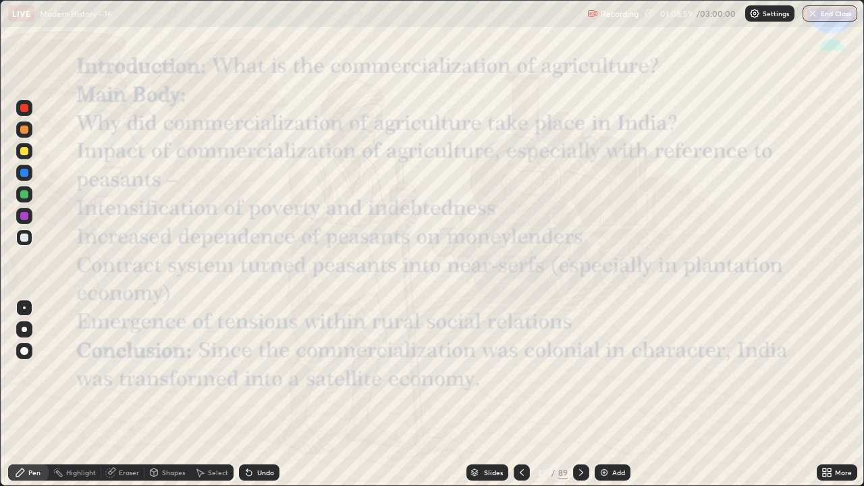
click at [578, 400] on icon at bounding box center [581, 472] width 11 height 11
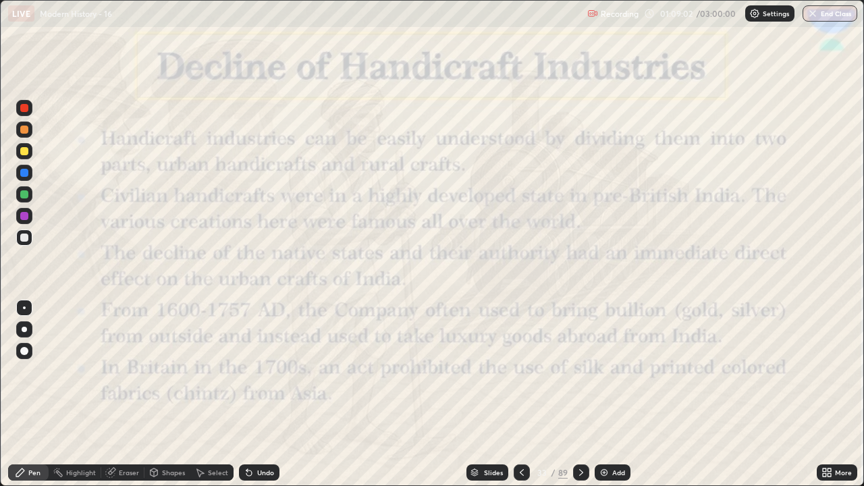
click at [520, 400] on icon at bounding box center [522, 472] width 4 height 7
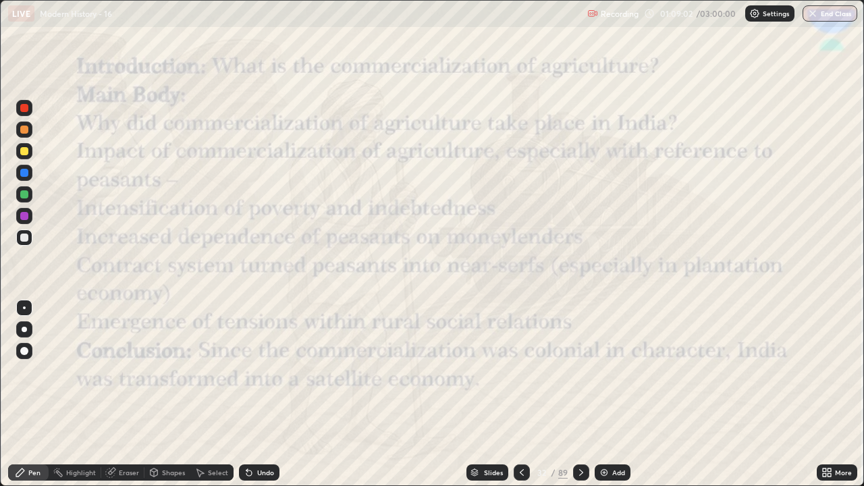
click at [608, 400] on img at bounding box center [604, 472] width 11 height 11
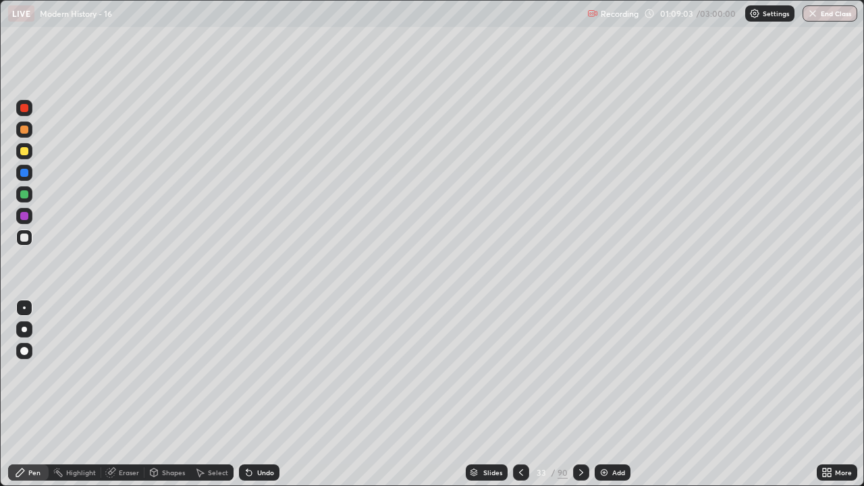
click at [610, 400] on div "Add" at bounding box center [613, 473] width 36 height 16
click at [610, 400] on div "Add" at bounding box center [612, 473] width 36 height 16
click at [520, 400] on icon at bounding box center [522, 472] width 11 height 11
click at [521, 400] on icon at bounding box center [522, 472] width 11 height 11
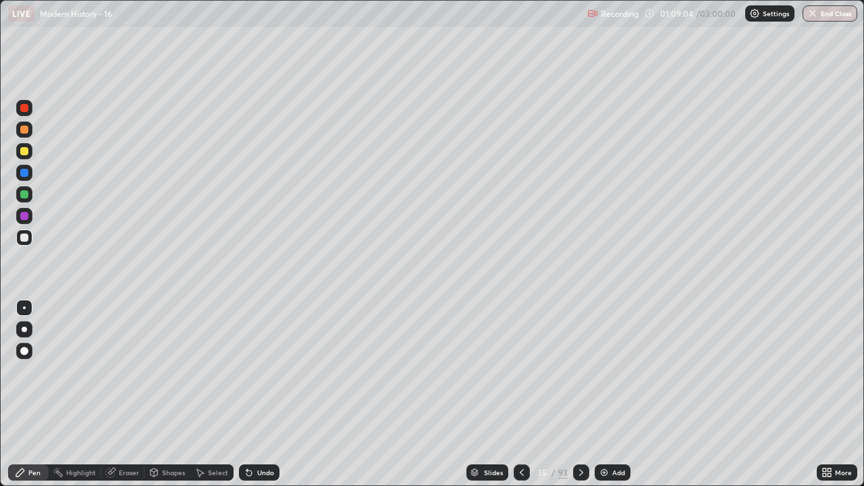
click at [521, 400] on icon at bounding box center [522, 472] width 11 height 11
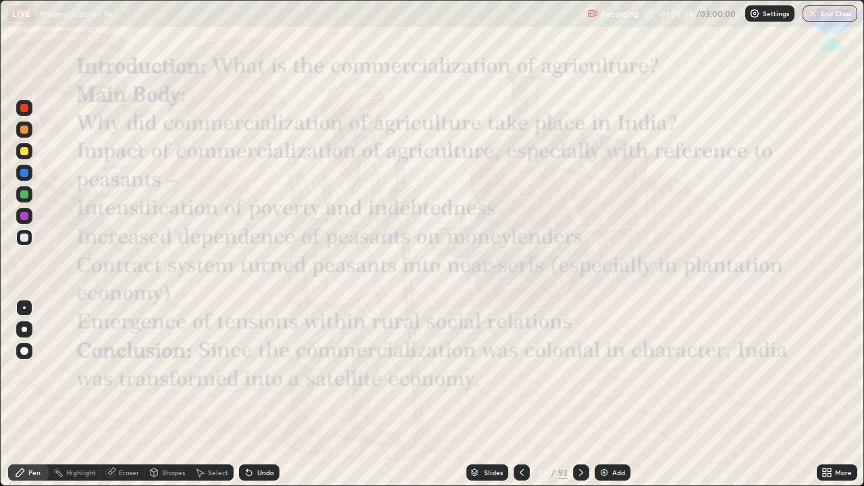
click at [579, 400] on icon at bounding box center [581, 472] width 11 height 11
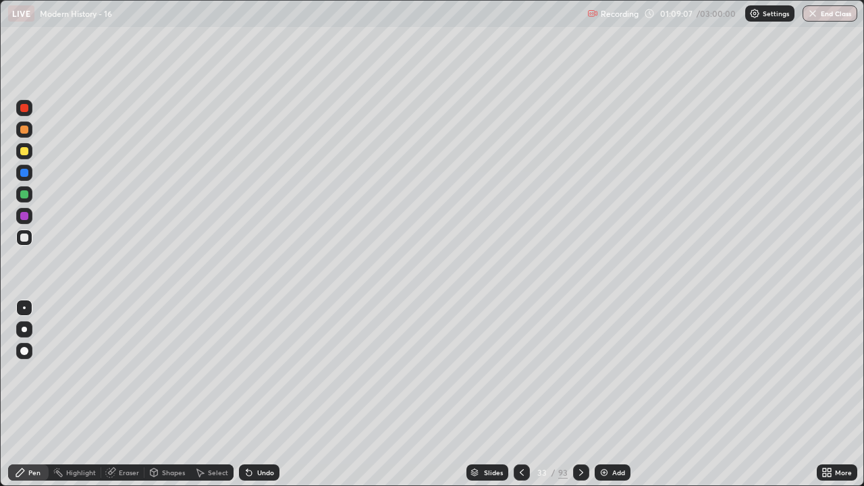
click at [32, 237] on div at bounding box center [24, 238] width 16 height 16
click at [28, 155] on div at bounding box center [24, 151] width 16 height 16
click at [576, 400] on icon at bounding box center [581, 472] width 11 height 11
click at [578, 400] on icon at bounding box center [581, 472] width 11 height 11
click at [120, 400] on div "Eraser" at bounding box center [129, 472] width 20 height 7
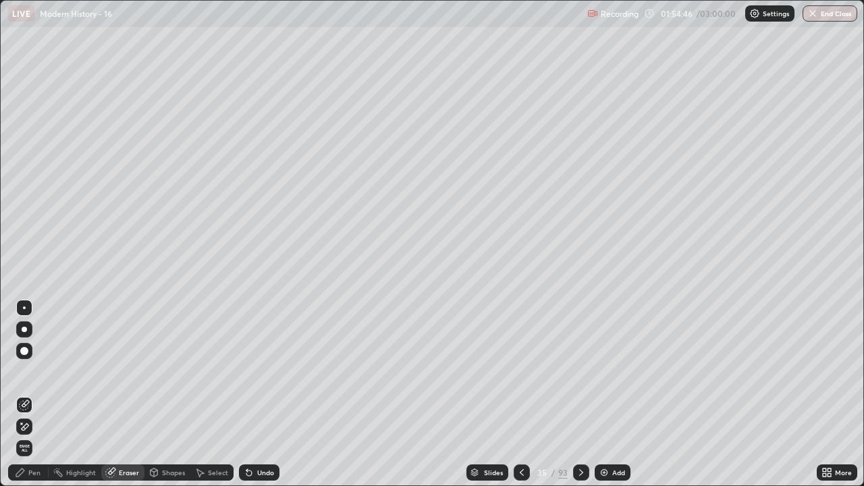
click at [30, 400] on span "Erase all" at bounding box center [24, 448] width 15 height 8
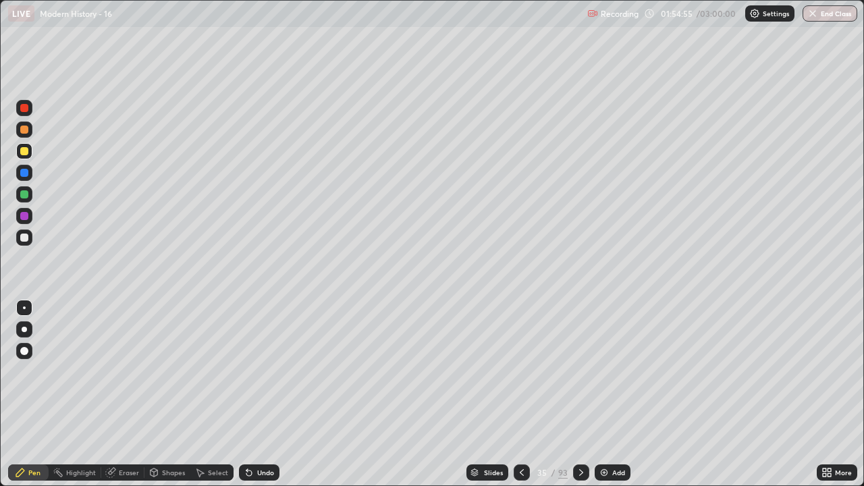
click at [25, 238] on div at bounding box center [24, 238] width 8 height 8
click at [267, 400] on div "Undo" at bounding box center [265, 472] width 17 height 7
click at [271, 400] on div "Undo" at bounding box center [265, 472] width 17 height 7
click at [274, 400] on div "Undo" at bounding box center [259, 473] width 41 height 16
click at [26, 153] on div at bounding box center [24, 151] width 8 height 8
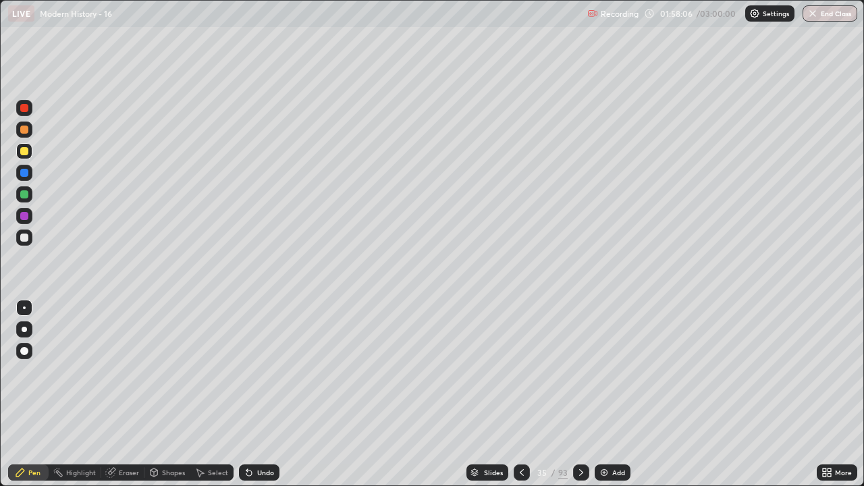
click at [251, 400] on icon at bounding box center [249, 472] width 11 height 11
click at [257, 400] on div "Undo" at bounding box center [265, 472] width 17 height 7
click at [255, 400] on div "Undo" at bounding box center [259, 473] width 41 height 16
click at [257, 400] on div "Undo" at bounding box center [265, 472] width 17 height 7
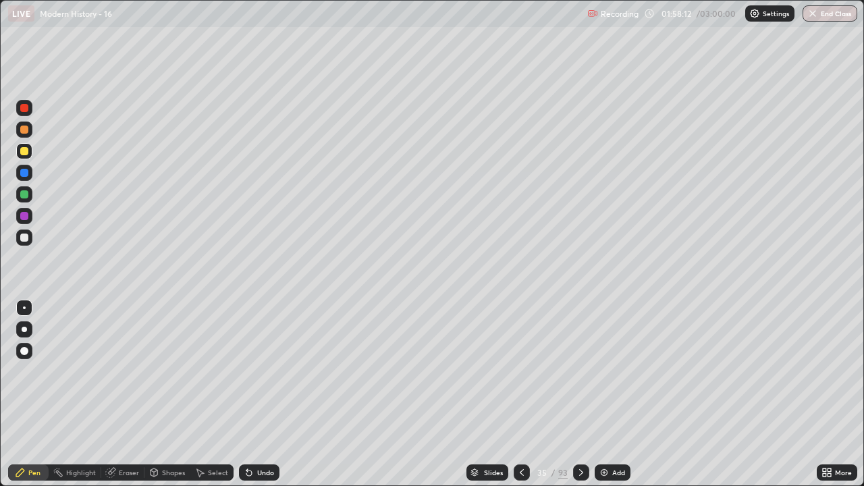
click at [257, 400] on div "Undo" at bounding box center [265, 472] width 17 height 7
click at [254, 400] on div "Undo" at bounding box center [259, 473] width 41 height 16
click at [26, 238] on div at bounding box center [24, 238] width 8 height 8
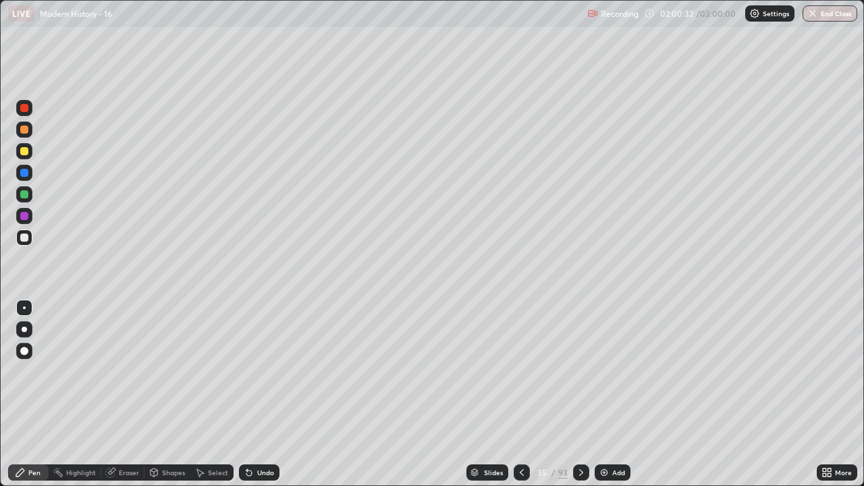
click at [580, 400] on icon at bounding box center [581, 472] width 11 height 11
click at [255, 400] on div "Undo" at bounding box center [259, 473] width 41 height 16
click at [246, 400] on icon at bounding box center [246, 469] width 1 height 1
click at [514, 400] on div at bounding box center [522, 473] width 16 height 16
click at [482, 400] on div "Slides" at bounding box center [488, 473] width 42 height 16
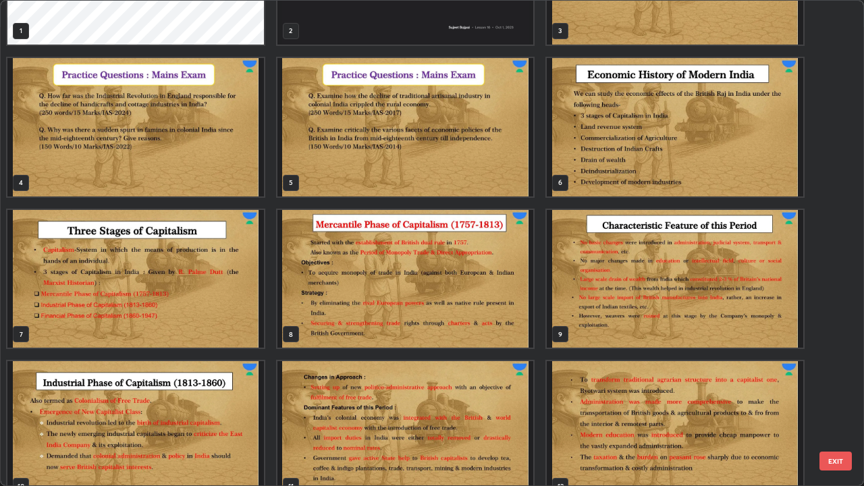
scroll to position [0, 0]
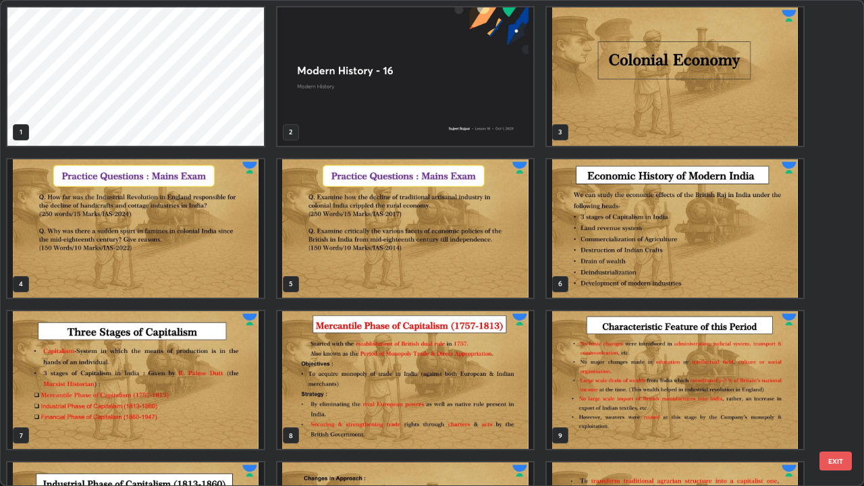
click at [427, 238] on img "grid" at bounding box center [405, 228] width 257 height 138
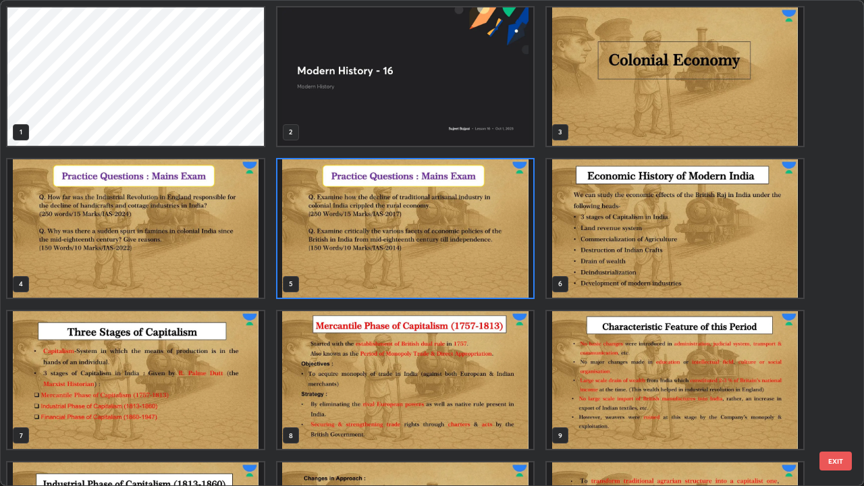
click at [429, 242] on img "grid" at bounding box center [405, 228] width 257 height 138
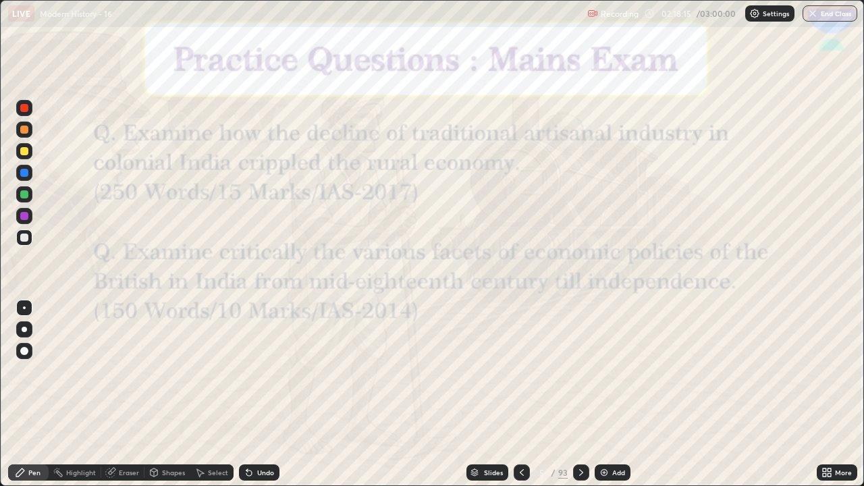
click at [525, 400] on icon at bounding box center [522, 472] width 11 height 11
click at [579, 400] on icon at bounding box center [581, 472] width 4 height 7
click at [578, 400] on icon at bounding box center [581, 472] width 11 height 11
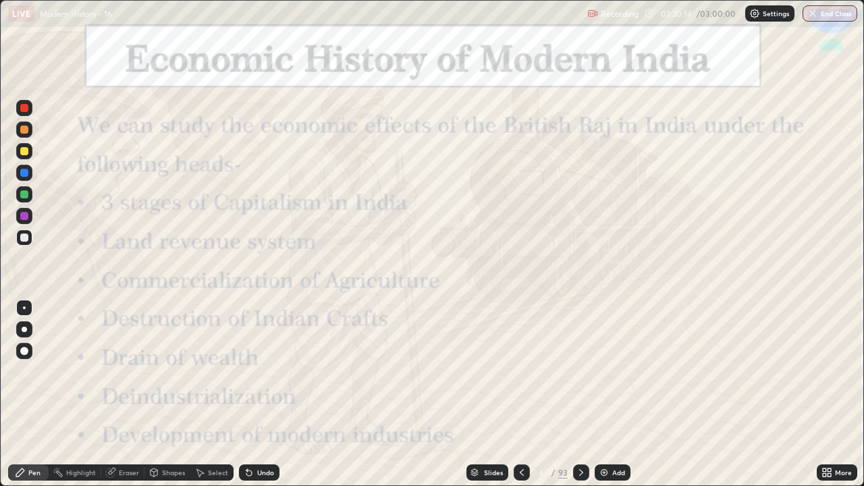
click at [490, 400] on div "Slides" at bounding box center [493, 472] width 19 height 7
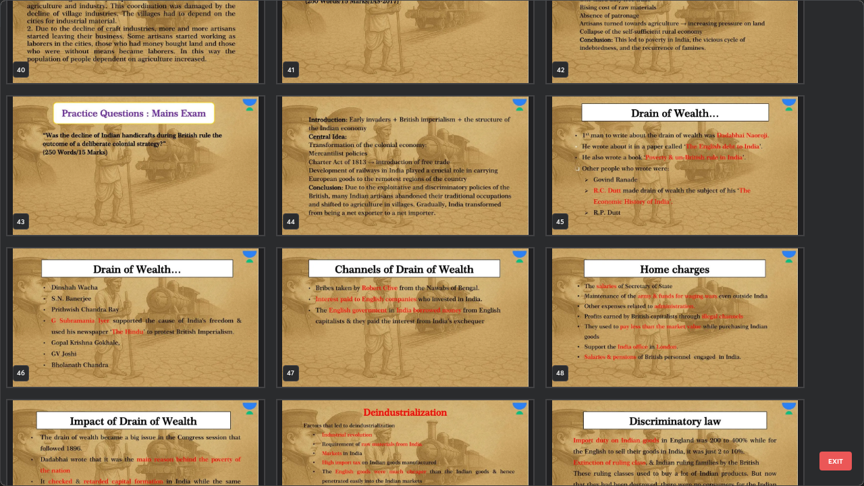
scroll to position [2034, 0]
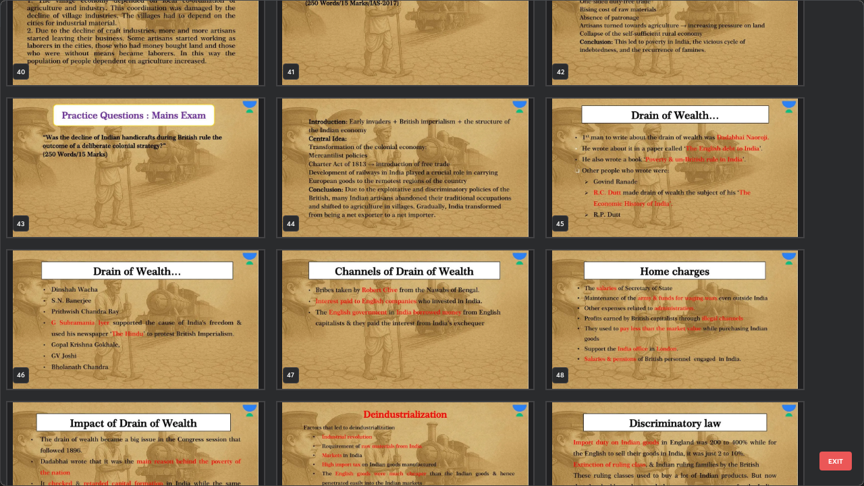
click at [615, 190] on img "grid" at bounding box center [675, 168] width 257 height 138
click at [617, 194] on img "grid" at bounding box center [675, 168] width 257 height 138
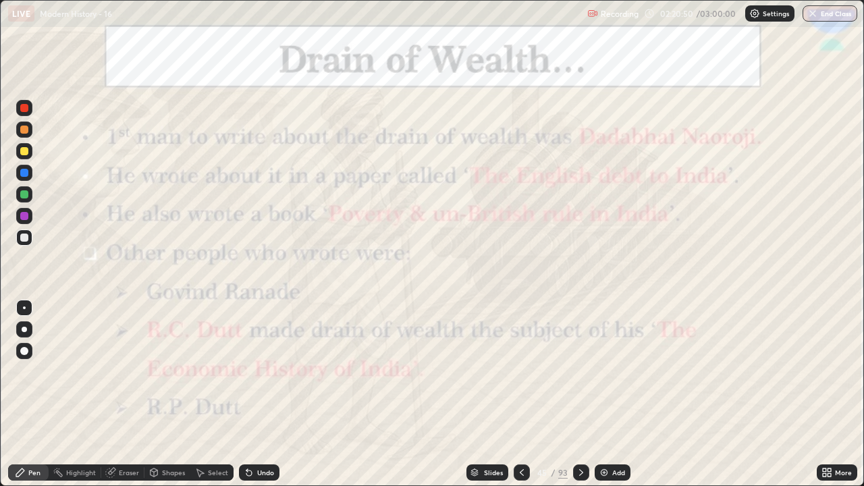
click at [612, 400] on div "Add" at bounding box center [618, 472] width 13 height 7
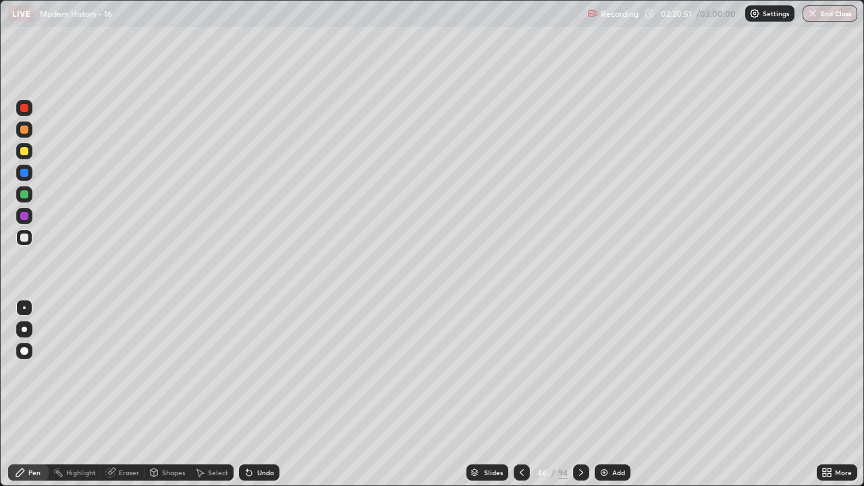
click at [604, 400] on img at bounding box center [604, 472] width 11 height 11
click at [608, 400] on img at bounding box center [604, 472] width 11 height 11
click at [606, 400] on img at bounding box center [604, 472] width 11 height 11
click at [520, 400] on icon at bounding box center [522, 472] width 11 height 11
click at [517, 400] on icon at bounding box center [522, 472] width 11 height 11
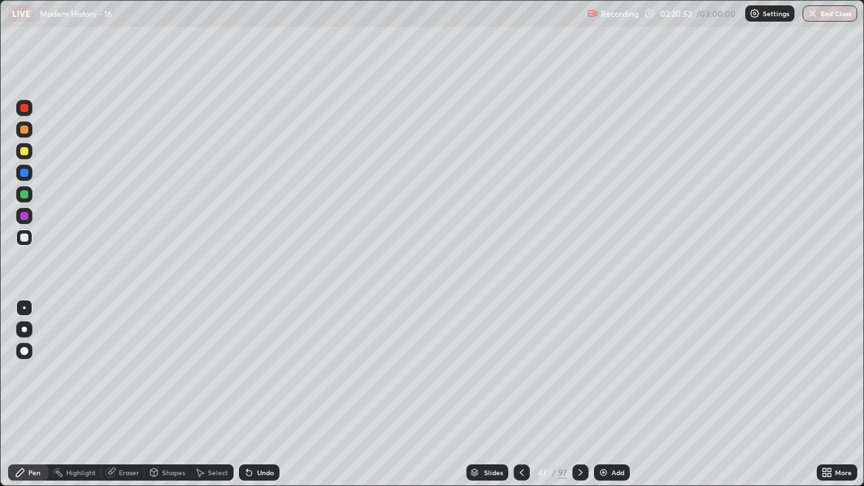
click at [517, 400] on div at bounding box center [522, 473] width 16 height 16
click at [527, 400] on div at bounding box center [522, 473] width 16 height 16
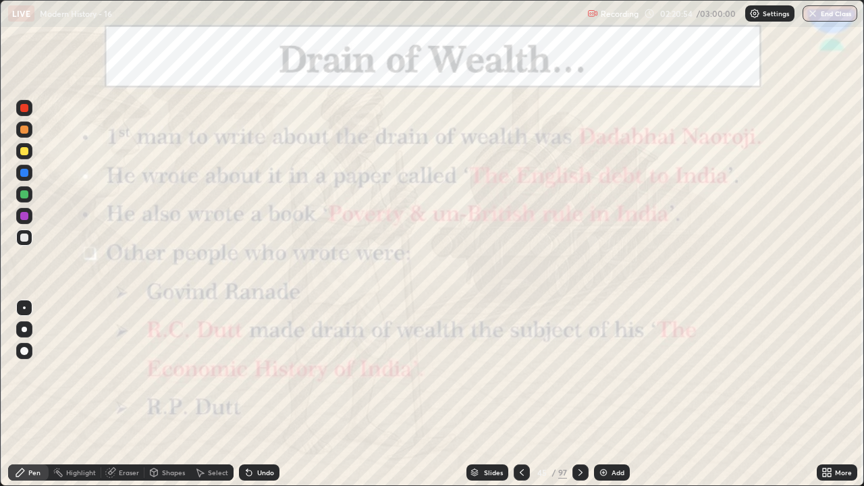
click at [579, 400] on icon at bounding box center [580, 472] width 11 height 11
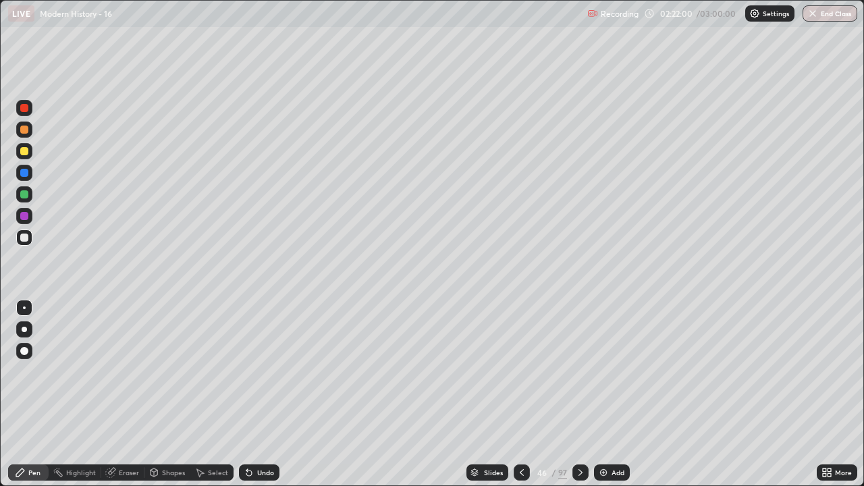
click at [28, 157] on div at bounding box center [24, 151] width 16 height 16
click at [261, 400] on div "Undo" at bounding box center [265, 472] width 17 height 7
click at [269, 400] on div "Undo" at bounding box center [259, 473] width 41 height 16
click at [579, 400] on icon at bounding box center [580, 472] width 11 height 11
click at [22, 240] on div at bounding box center [24, 238] width 8 height 8
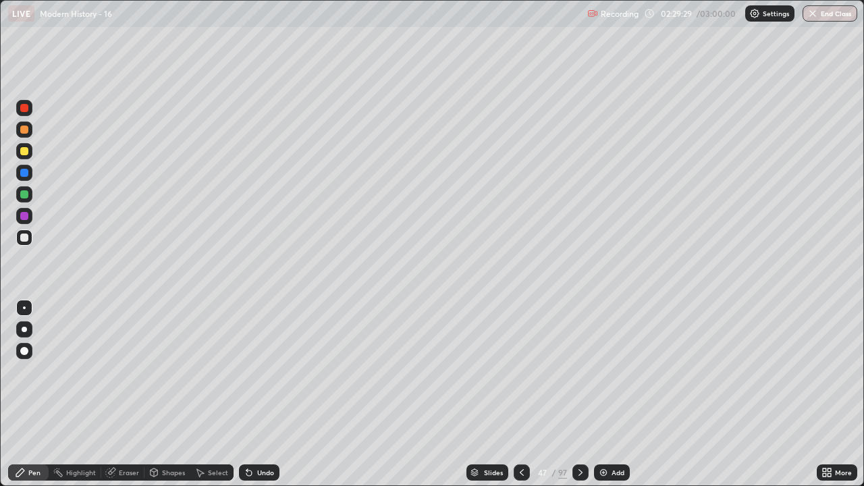
click at [254, 400] on div "Undo" at bounding box center [259, 473] width 41 height 16
click at [246, 400] on icon at bounding box center [248, 473] width 5 height 5
click at [252, 400] on icon at bounding box center [249, 472] width 11 height 11
click at [579, 400] on icon at bounding box center [580, 472] width 11 height 11
click at [121, 400] on div "Eraser" at bounding box center [129, 472] width 20 height 7
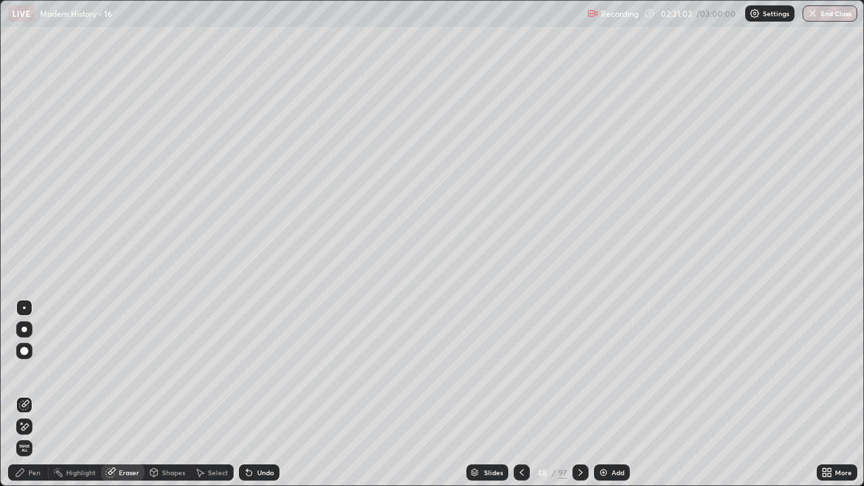
click at [29, 400] on div "Pen" at bounding box center [34, 472] width 12 height 7
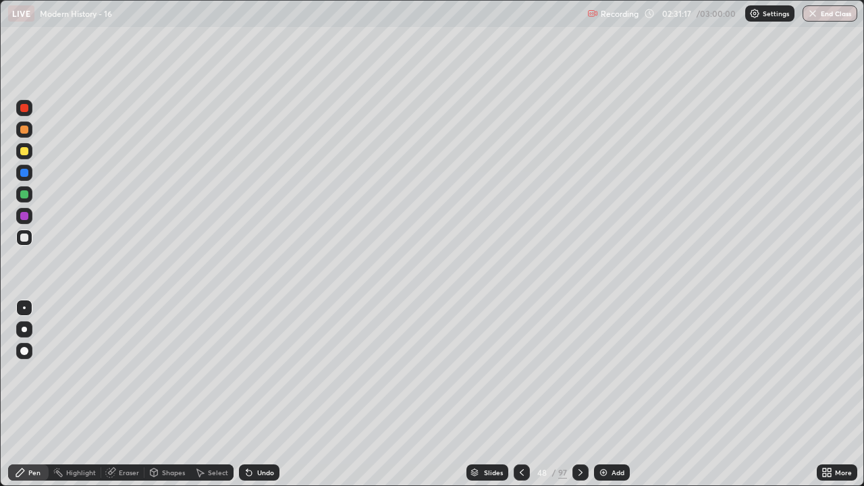
click at [24, 153] on div at bounding box center [24, 151] width 8 height 8
click at [579, 400] on icon at bounding box center [580, 472] width 11 height 11
click at [255, 400] on div "Undo" at bounding box center [259, 473] width 41 height 16
click at [254, 400] on div "Undo" at bounding box center [259, 473] width 41 height 16
click at [266, 400] on div "Undo" at bounding box center [265, 472] width 17 height 7
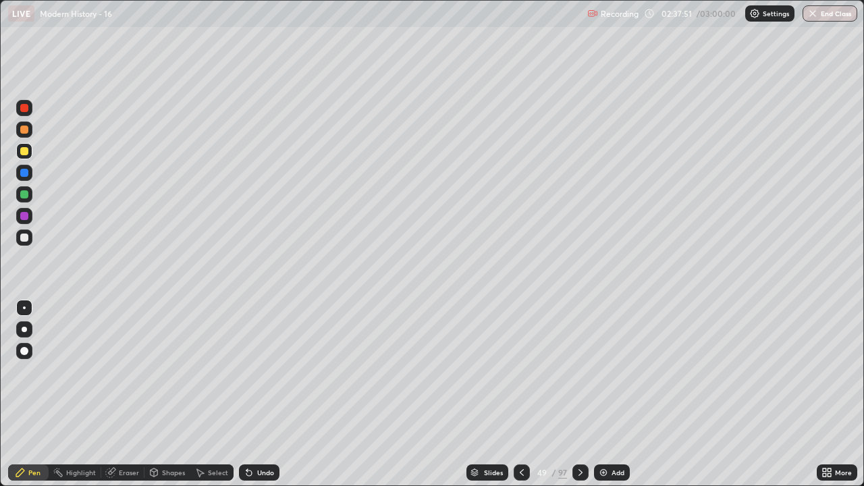
click at [519, 400] on icon at bounding box center [522, 472] width 11 height 11
click at [575, 400] on icon at bounding box center [580, 472] width 11 height 11
click at [577, 400] on div at bounding box center [581, 473] width 16 height 16
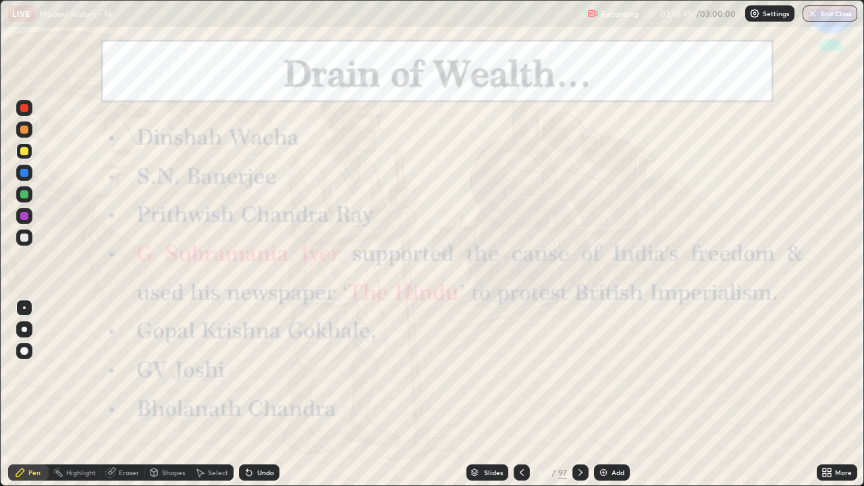
click at [521, 400] on icon at bounding box center [522, 472] width 11 height 11
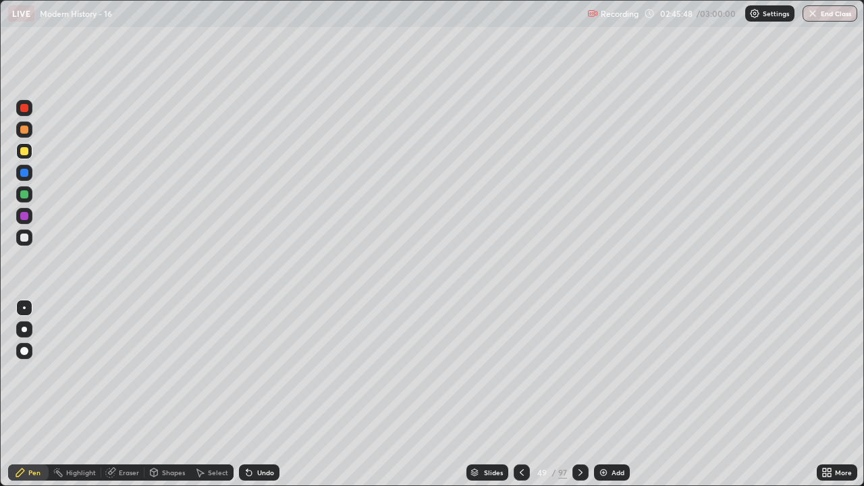
click at [26, 240] on div at bounding box center [24, 238] width 8 height 8
click at [265, 400] on div "Undo" at bounding box center [265, 472] width 17 height 7
click at [252, 400] on icon at bounding box center [249, 472] width 11 height 11
click at [601, 400] on img at bounding box center [603, 472] width 11 height 11
click at [574, 400] on div at bounding box center [581, 473] width 16 height 16
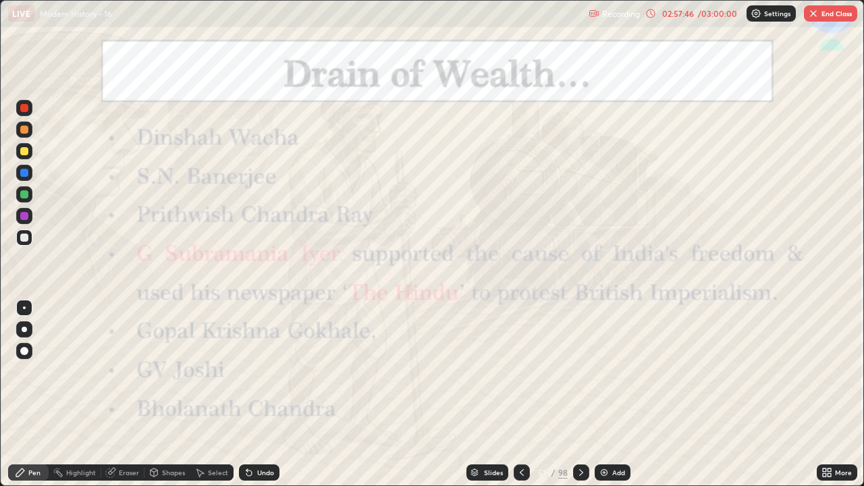
click at [697, 15] on div "/ 03:00:00" at bounding box center [718, 13] width 42 height 8
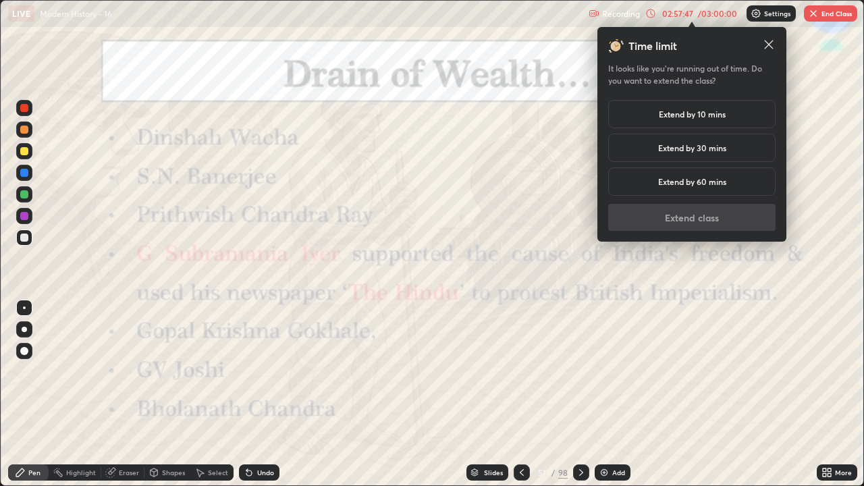
click at [710, 117] on h5 "Extend by 10 mins" at bounding box center [692, 114] width 67 height 12
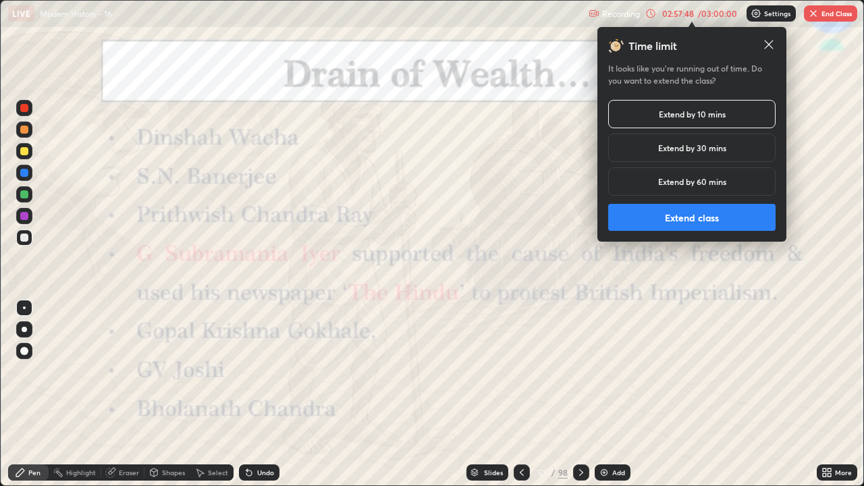
click at [714, 220] on button "Extend class" at bounding box center [691, 217] width 167 height 27
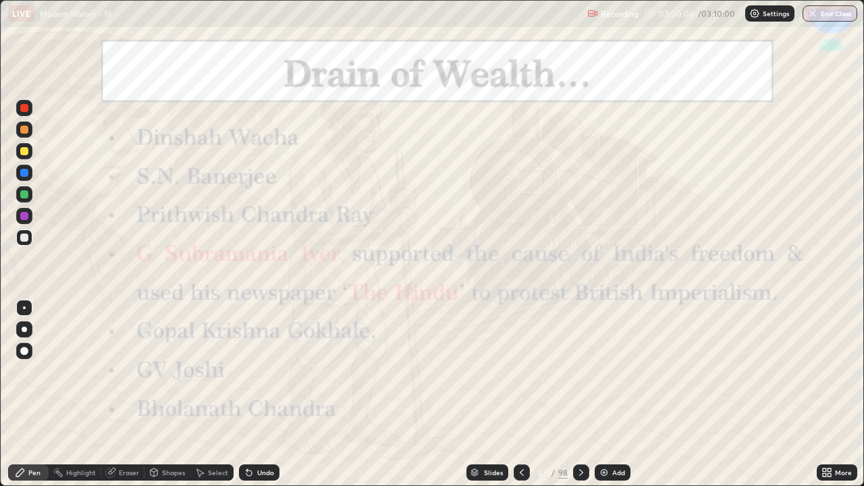
click at [580, 400] on icon at bounding box center [581, 472] width 11 height 11
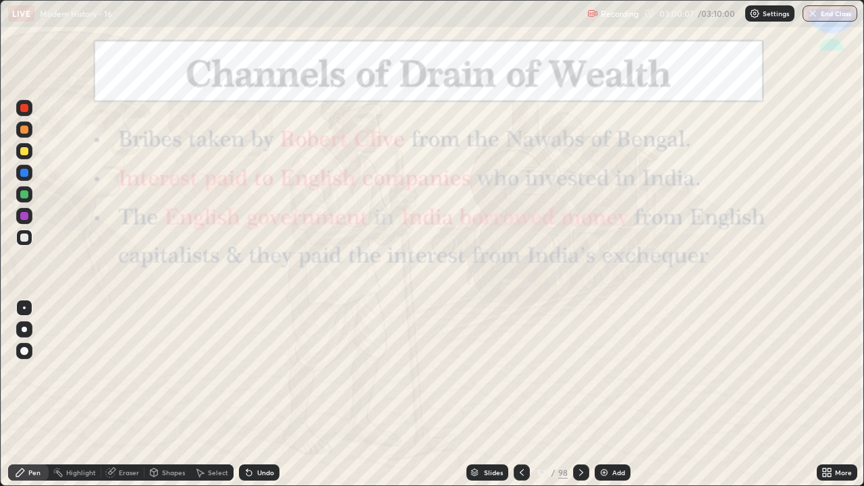
click at [521, 400] on icon at bounding box center [522, 472] width 11 height 11
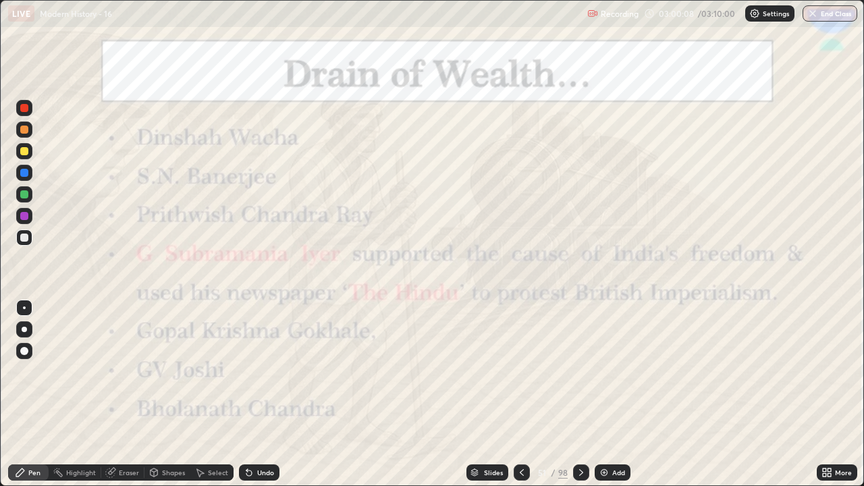
click at [612, 400] on div "Add" at bounding box center [613, 473] width 36 height 16
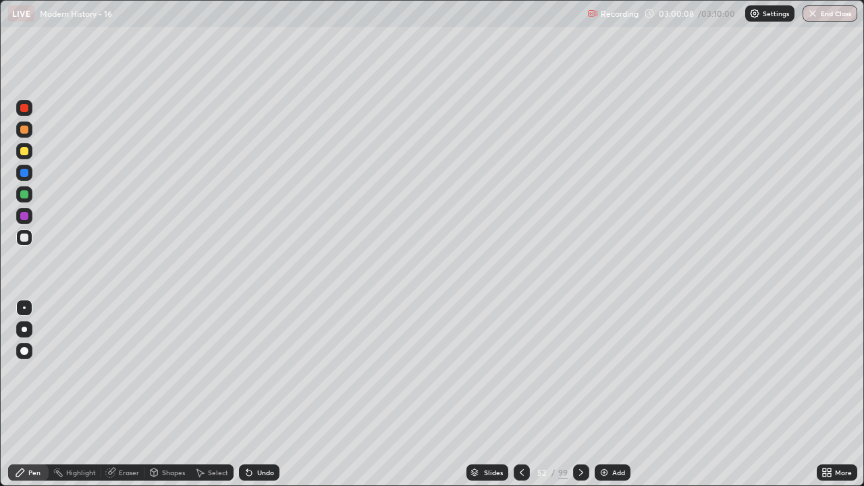
click at [612, 400] on div "Add" at bounding box center [618, 472] width 13 height 7
click at [612, 400] on div "Add" at bounding box center [615, 473] width 36 height 16
click at [519, 400] on icon at bounding box center [520, 472] width 11 height 11
click at [517, 400] on icon at bounding box center [520, 472] width 11 height 11
click at [520, 400] on icon at bounding box center [520, 472] width 11 height 11
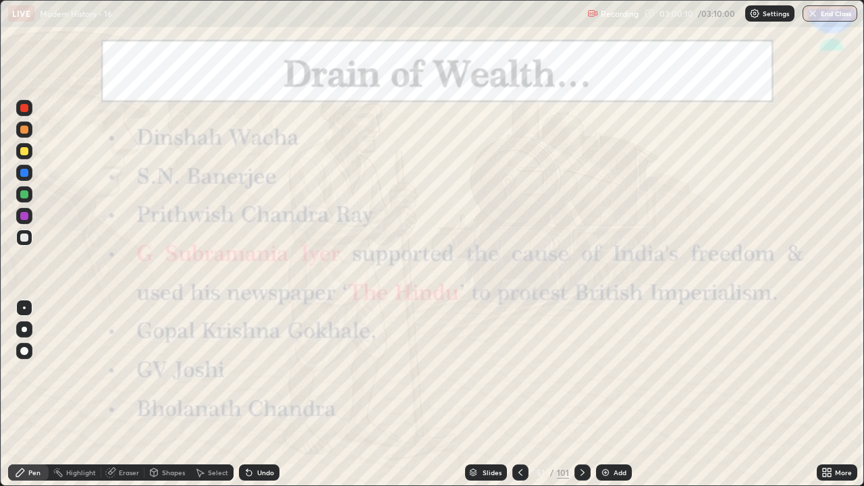
click at [581, 400] on icon at bounding box center [582, 472] width 11 height 11
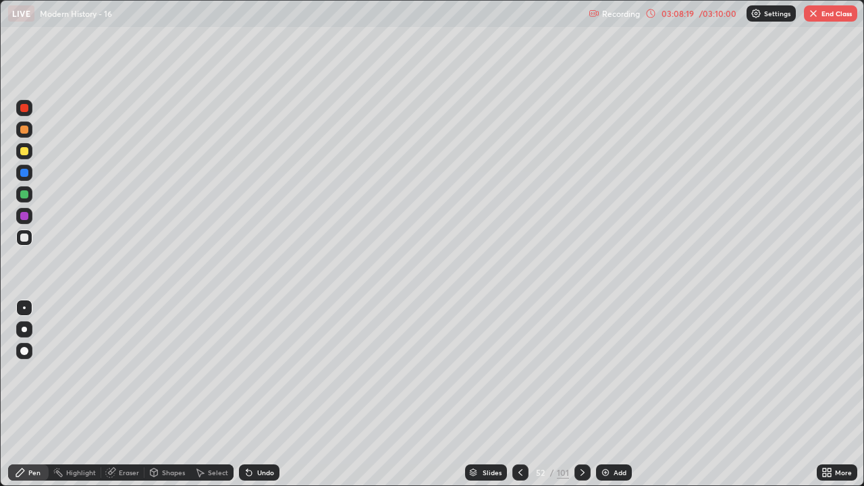
click at [491, 400] on div "Slides" at bounding box center [492, 472] width 19 height 7
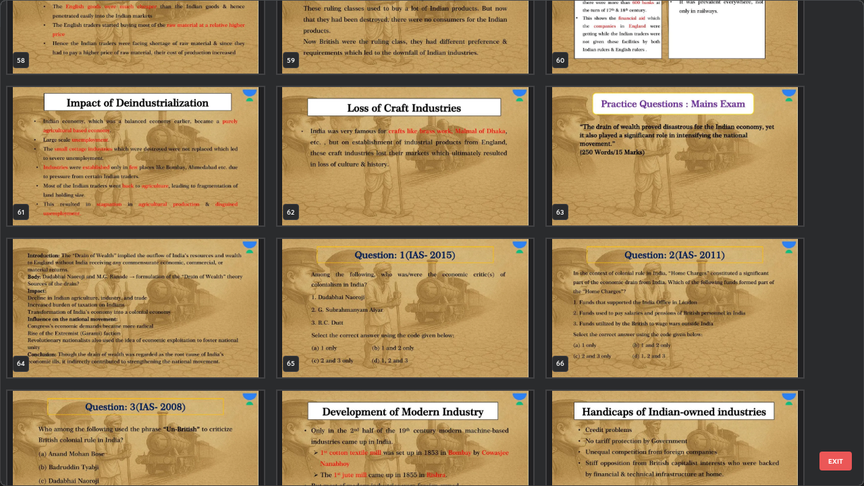
scroll to position [2961, 0]
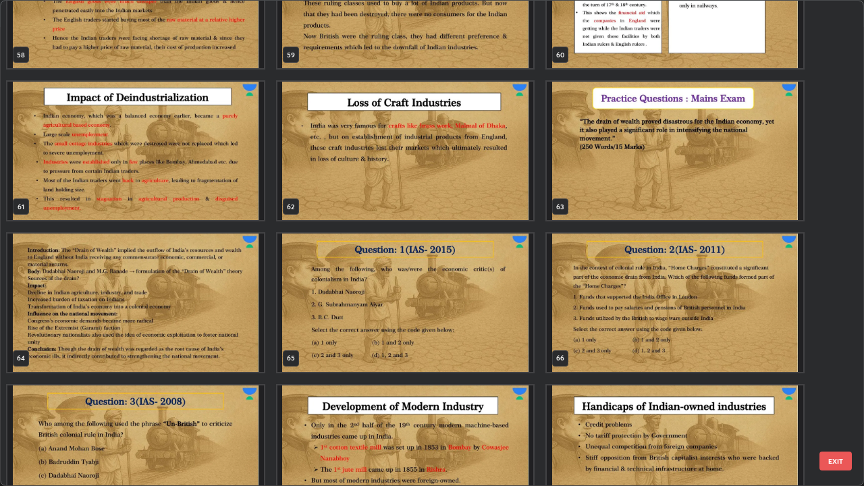
click at [486, 307] on img "grid" at bounding box center [405, 303] width 257 height 138
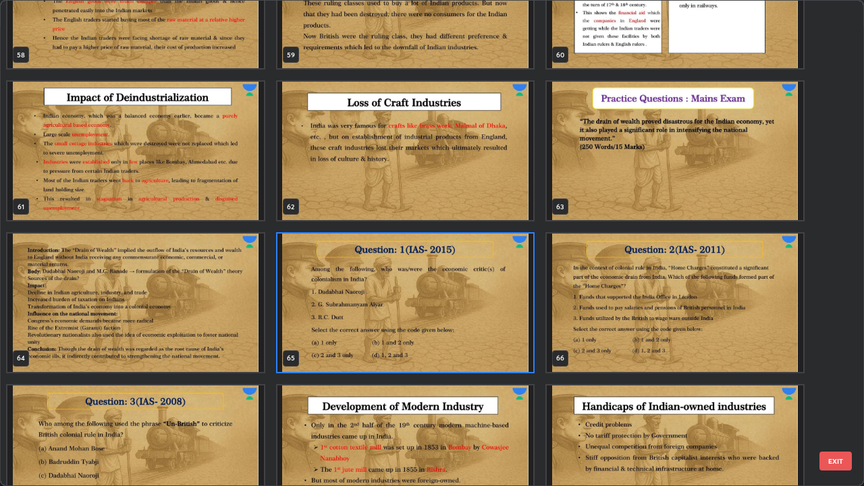
click at [483, 298] on img "grid" at bounding box center [405, 303] width 257 height 138
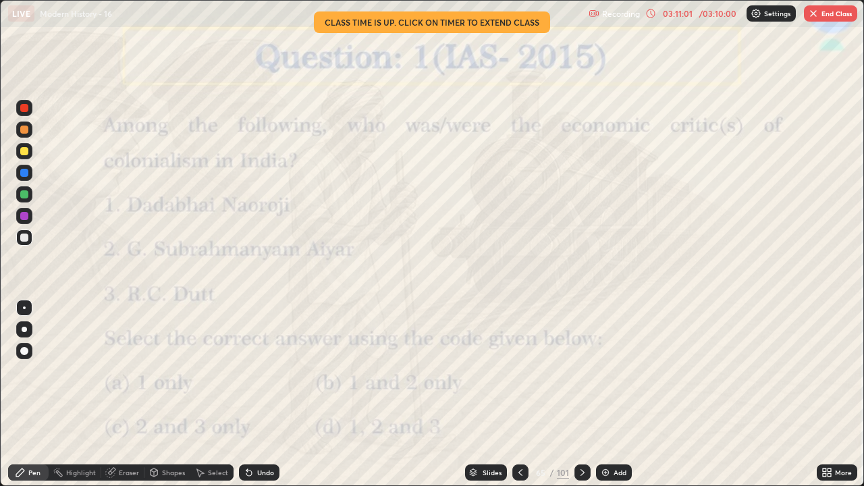
click at [581, 400] on icon at bounding box center [582, 472] width 11 height 11
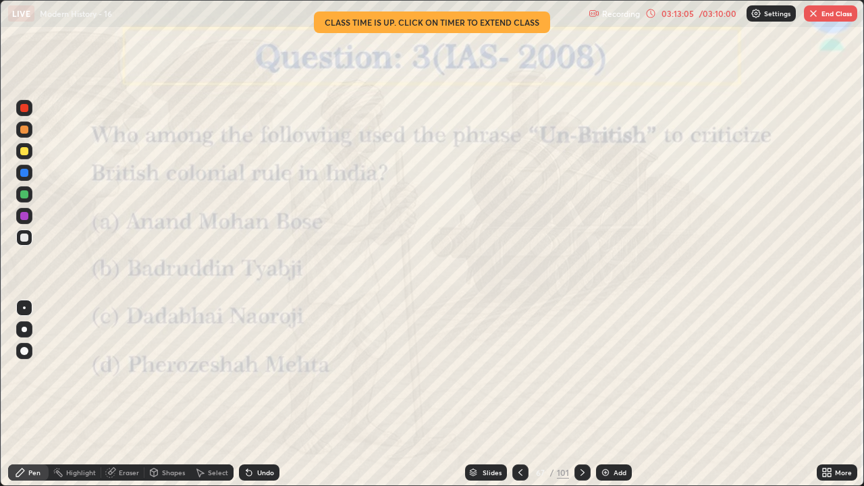
click at [841, 18] on button "End Class" at bounding box center [830, 13] width 53 height 16
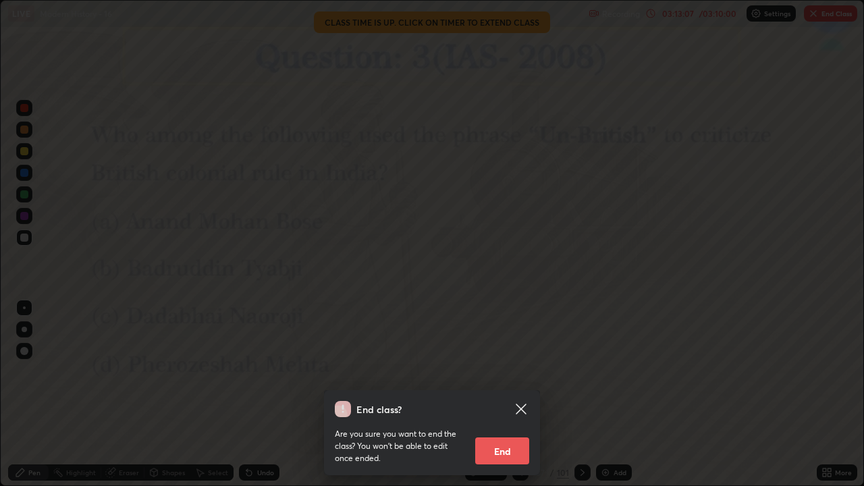
click at [508, 400] on button "End" at bounding box center [502, 451] width 54 height 27
